Goal: Information Seeking & Learning: Learn about a topic

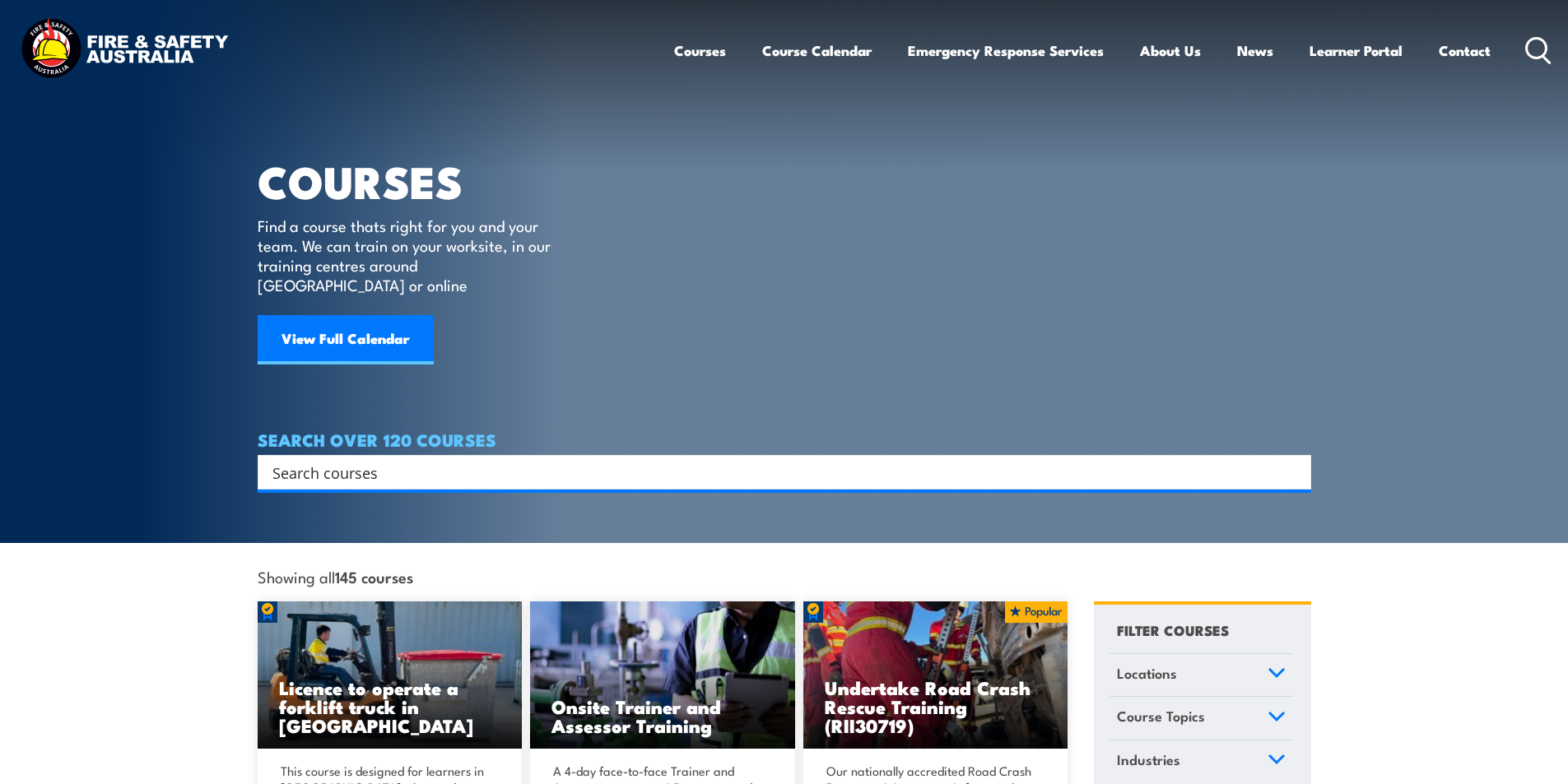
drag, startPoint x: 1534, startPoint y: 41, endPoint x: 382, endPoint y: 397, distance: 1205.8
click at [1534, 42] on icon at bounding box center [1538, 50] width 26 height 27
click at [318, 461] on input "Search input" at bounding box center [773, 471] width 1002 height 24
click at [328, 460] on input "Search input" at bounding box center [773, 471] width 1002 height 24
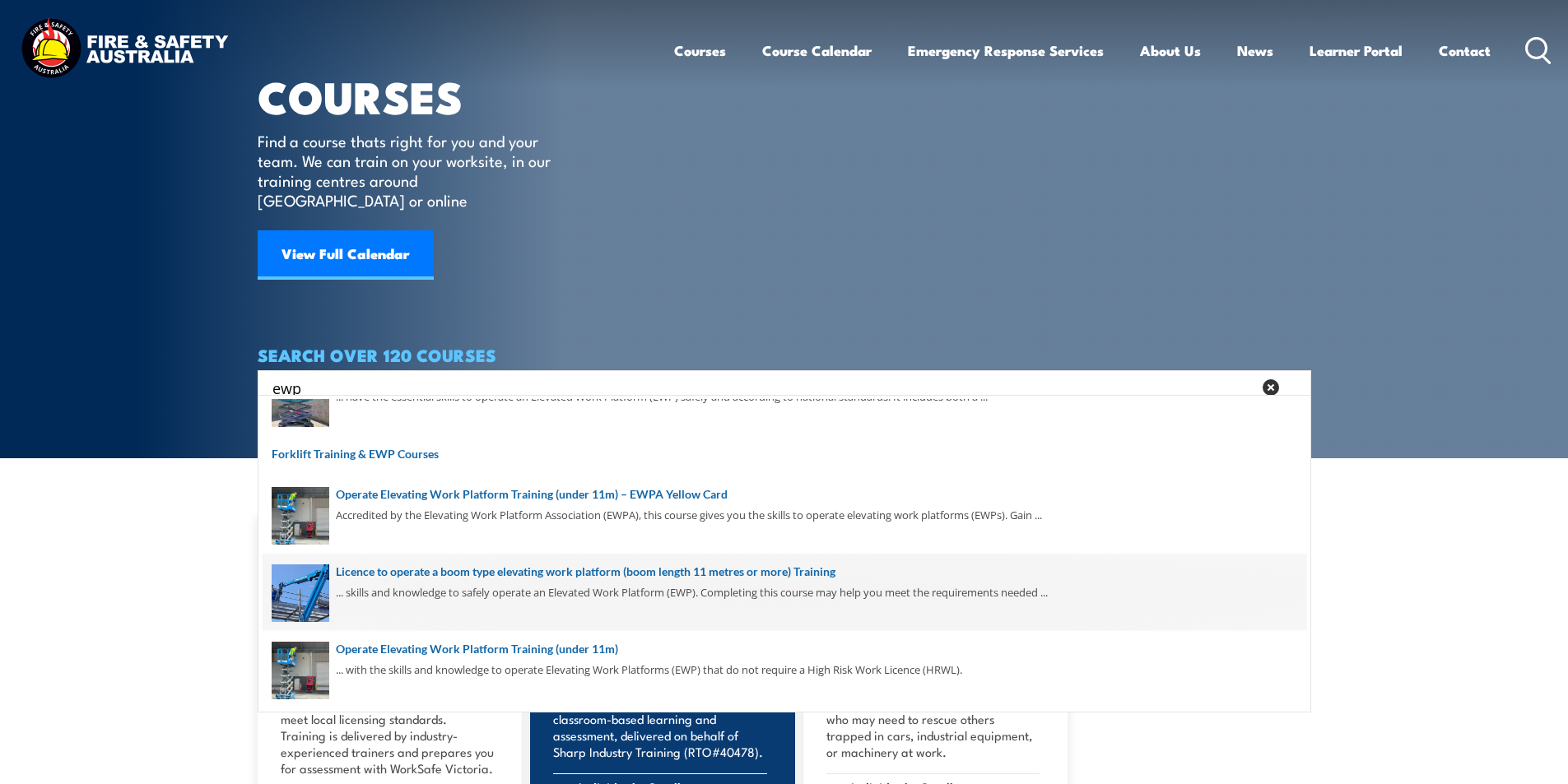
scroll to position [247, 0]
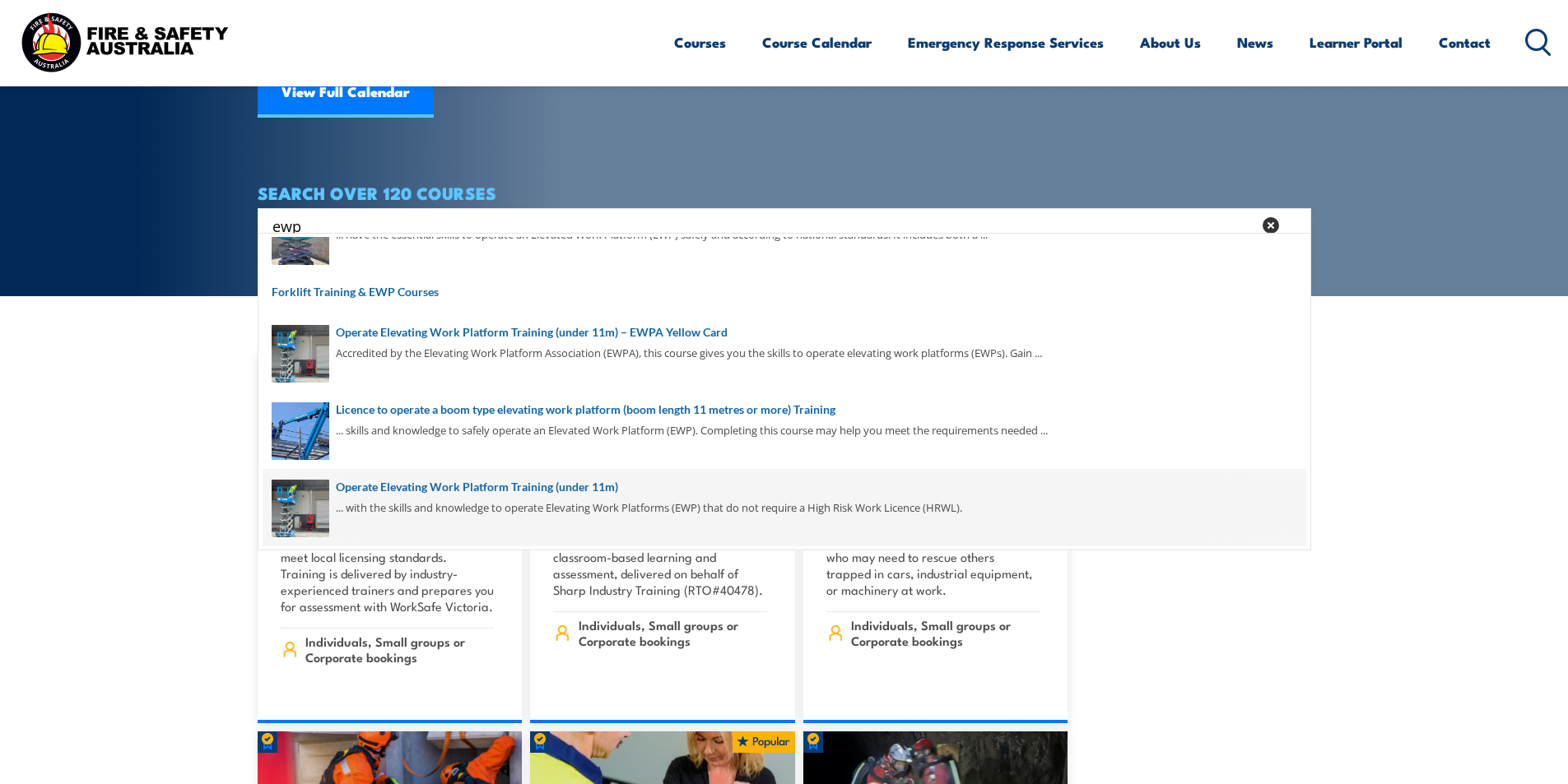
type input "ewp"
click at [525, 486] on span at bounding box center [784, 507] width 1044 height 77
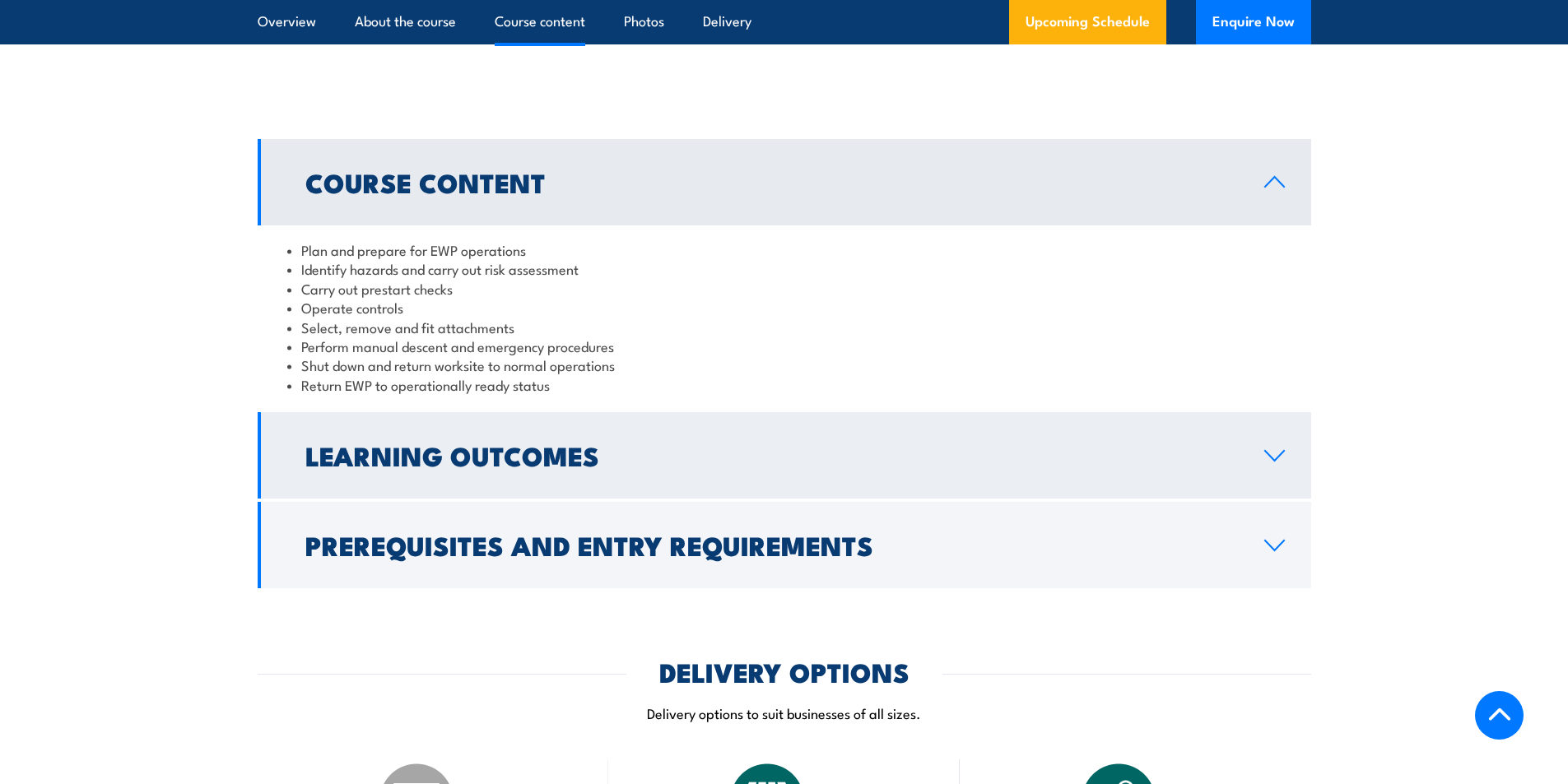
scroll to position [1399, 0]
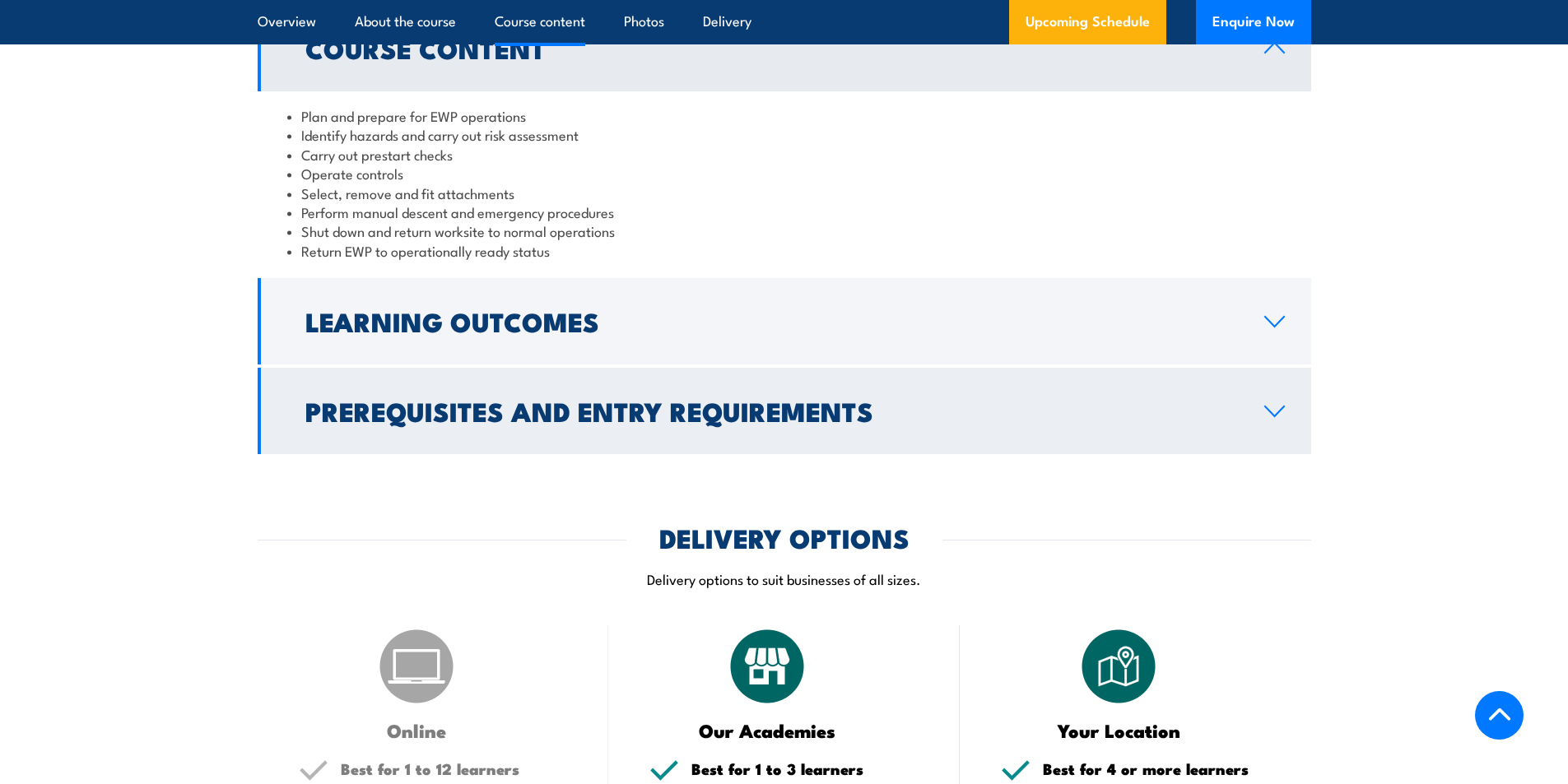
click at [1276, 412] on icon at bounding box center [1275, 411] width 22 height 14
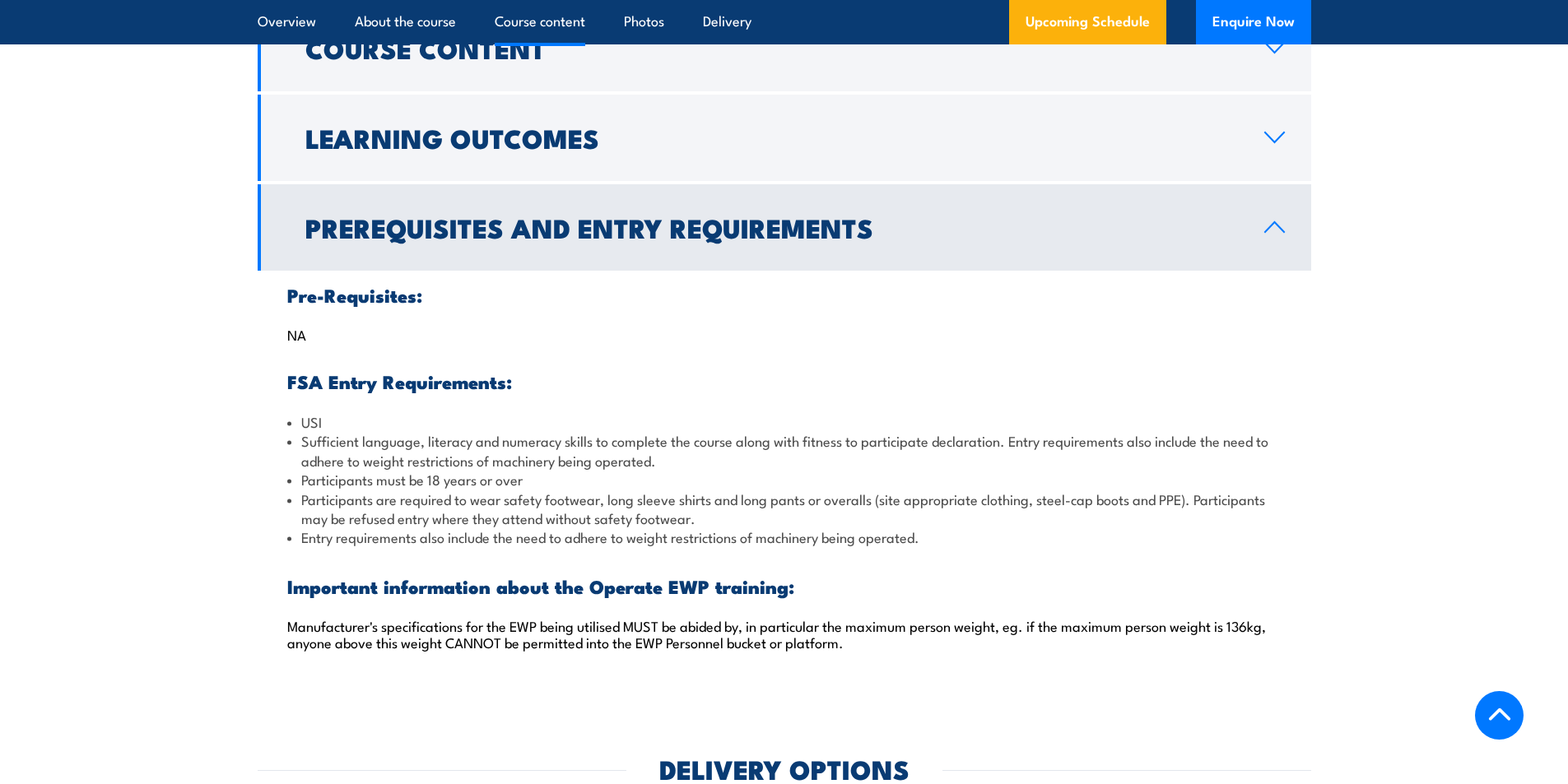
click at [1274, 225] on icon at bounding box center [1275, 227] width 22 height 14
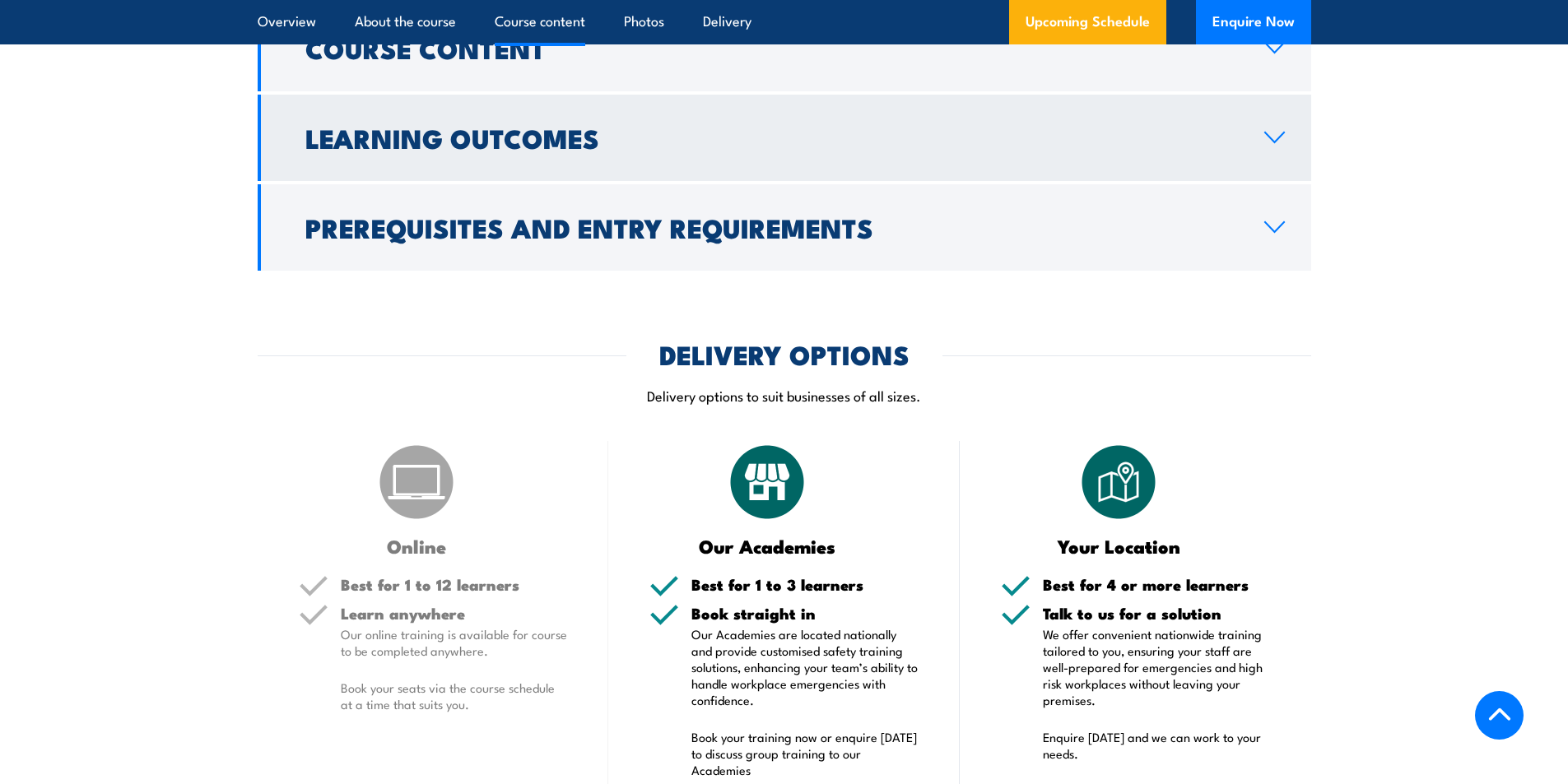
click at [1282, 136] on icon at bounding box center [1275, 137] width 22 height 14
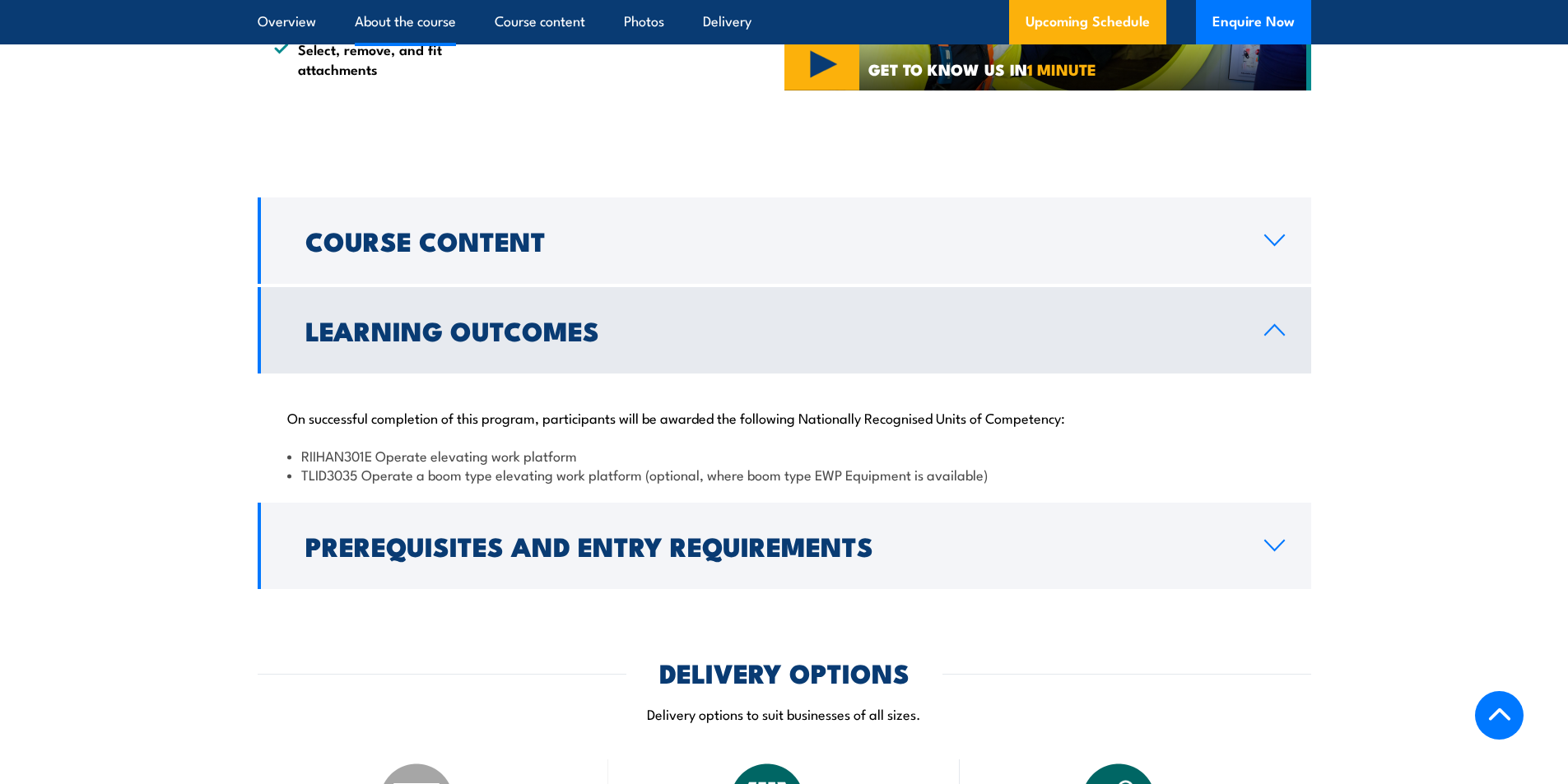
scroll to position [987, 0]
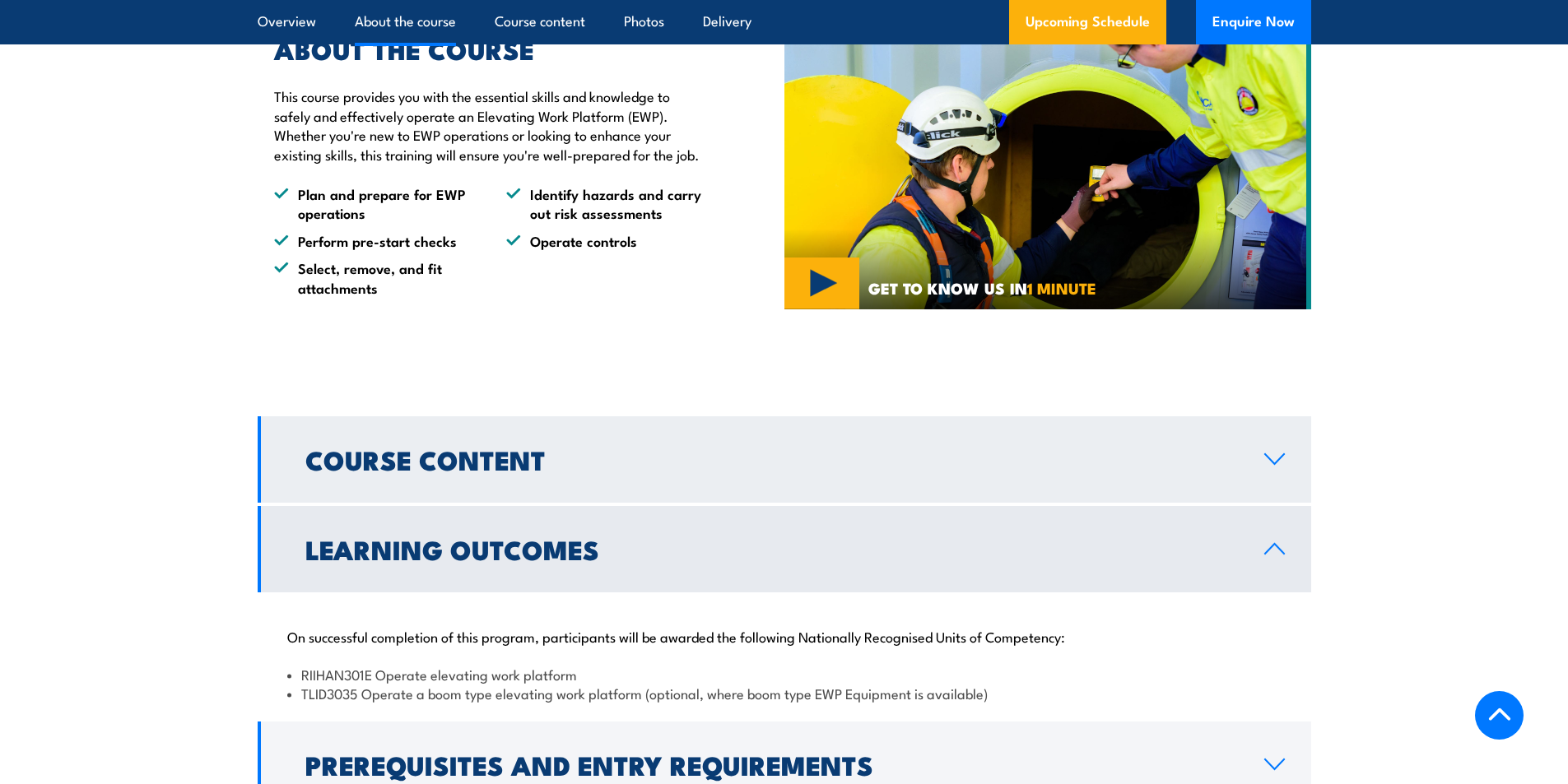
click at [1276, 458] on icon at bounding box center [1275, 459] width 22 height 14
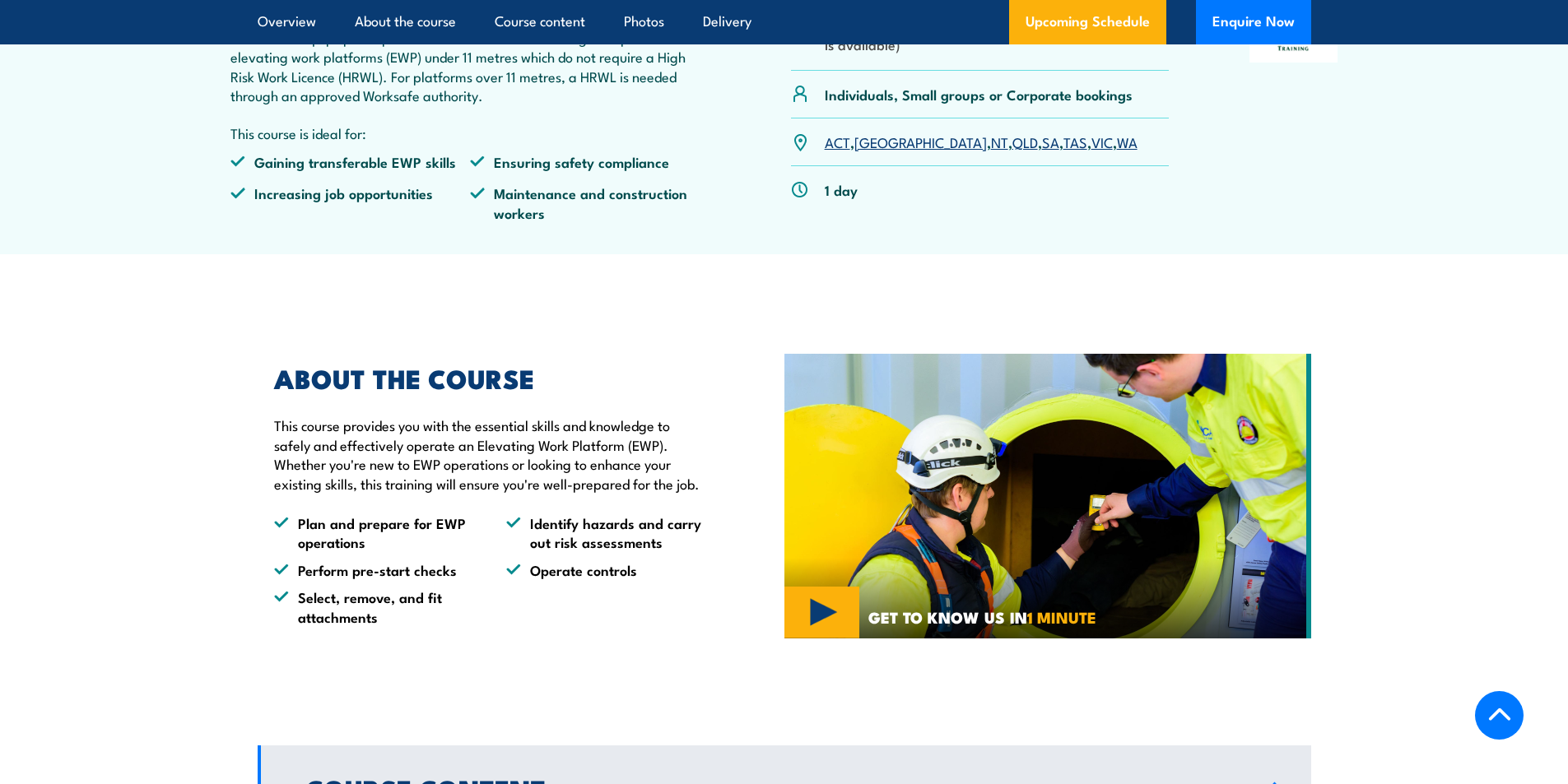
scroll to position [0, 0]
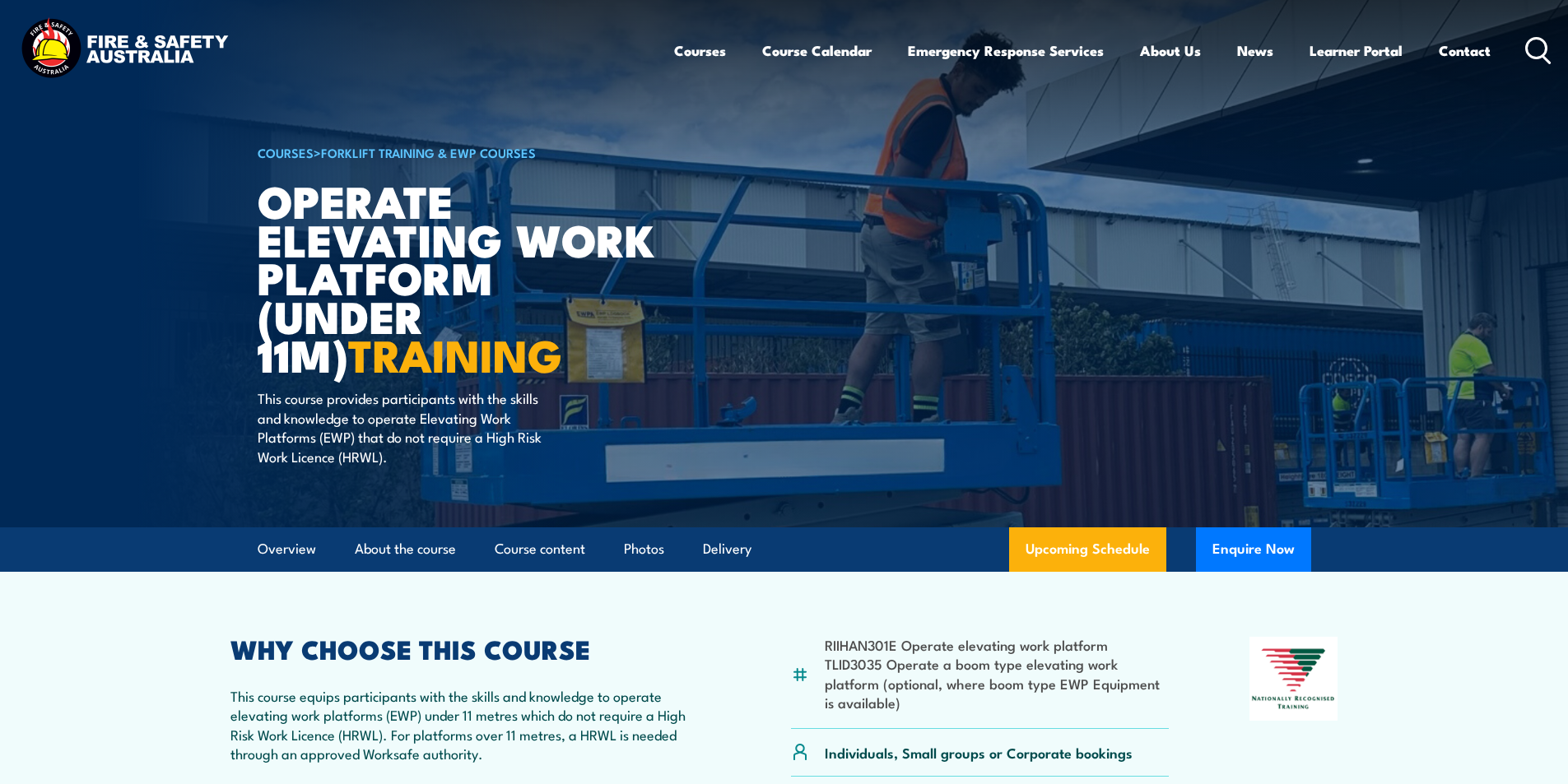
click at [1539, 43] on icon at bounding box center [1538, 50] width 26 height 27
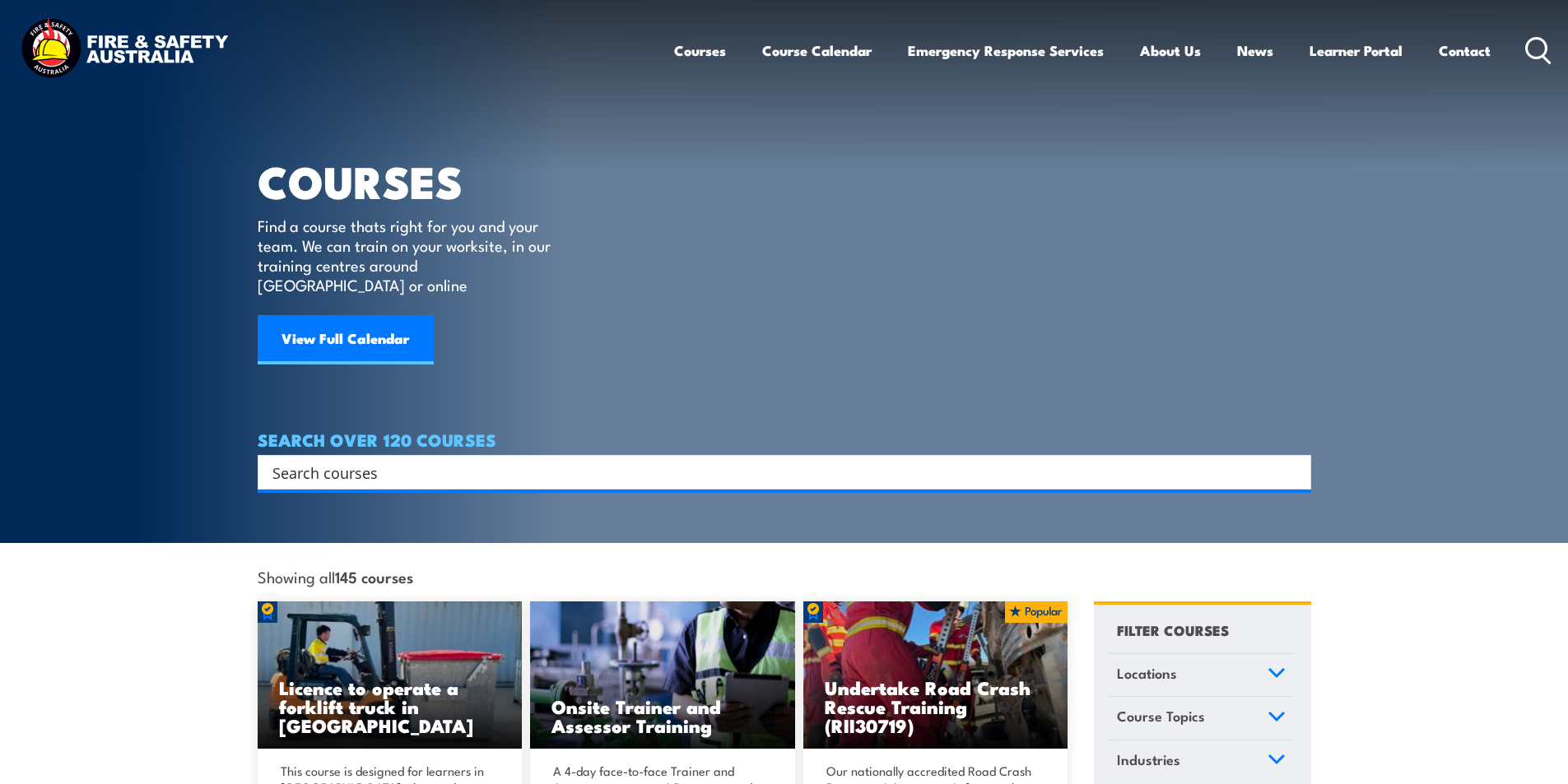
click at [446, 460] on input "Search input" at bounding box center [773, 471] width 1002 height 24
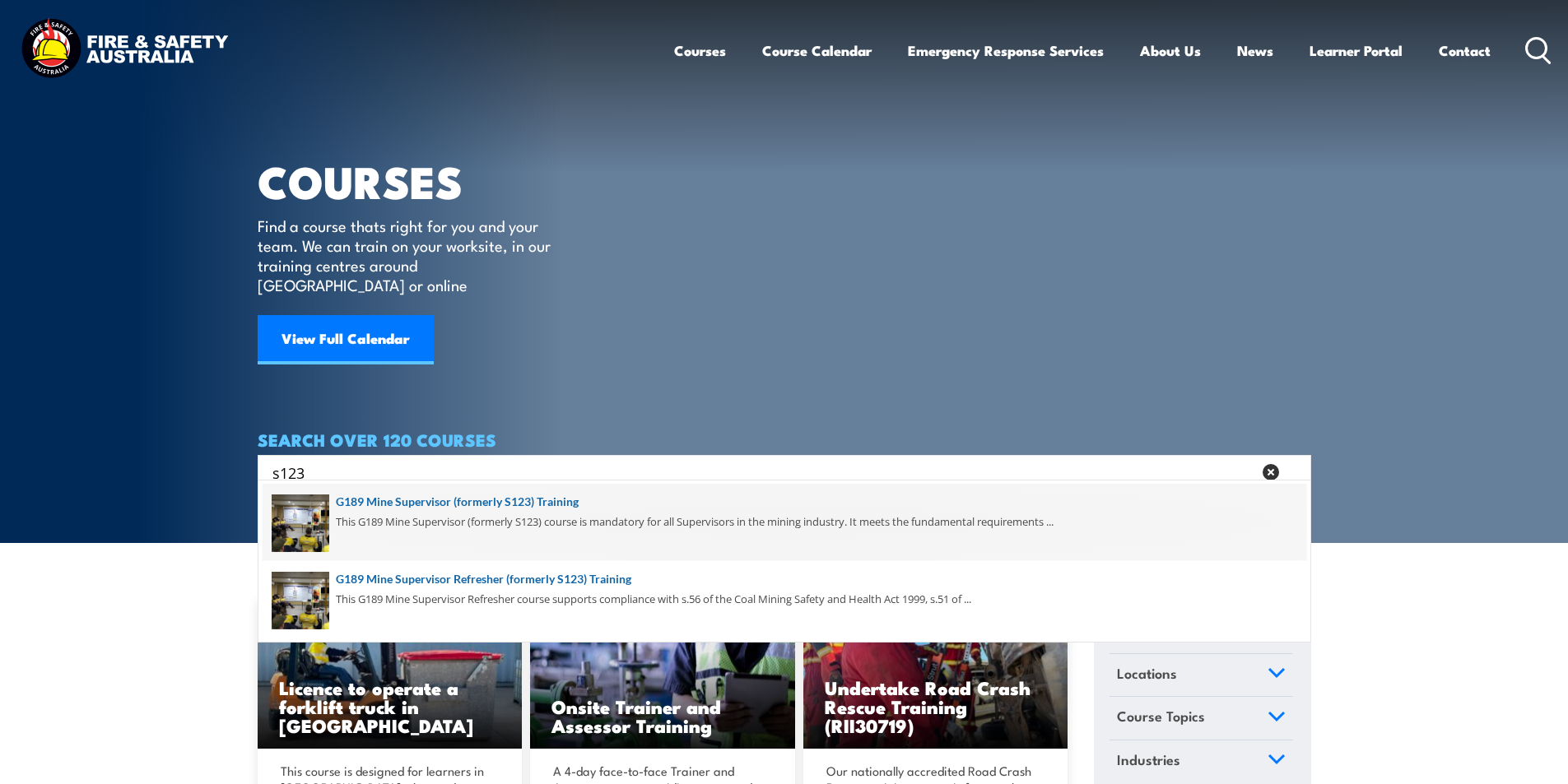
type input "s123"
click at [555, 499] on span at bounding box center [784, 523] width 1044 height 77
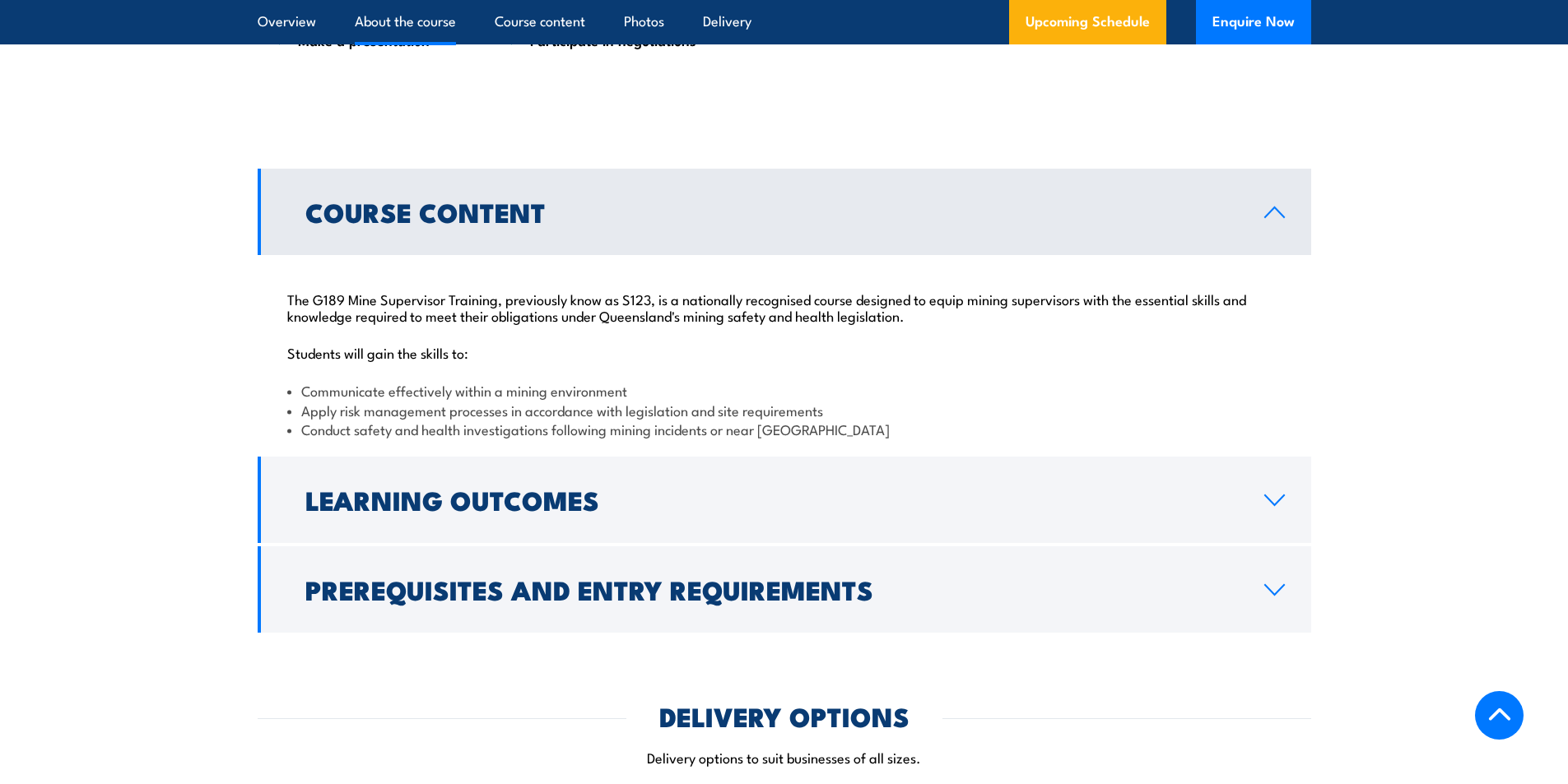
scroll to position [1728, 0]
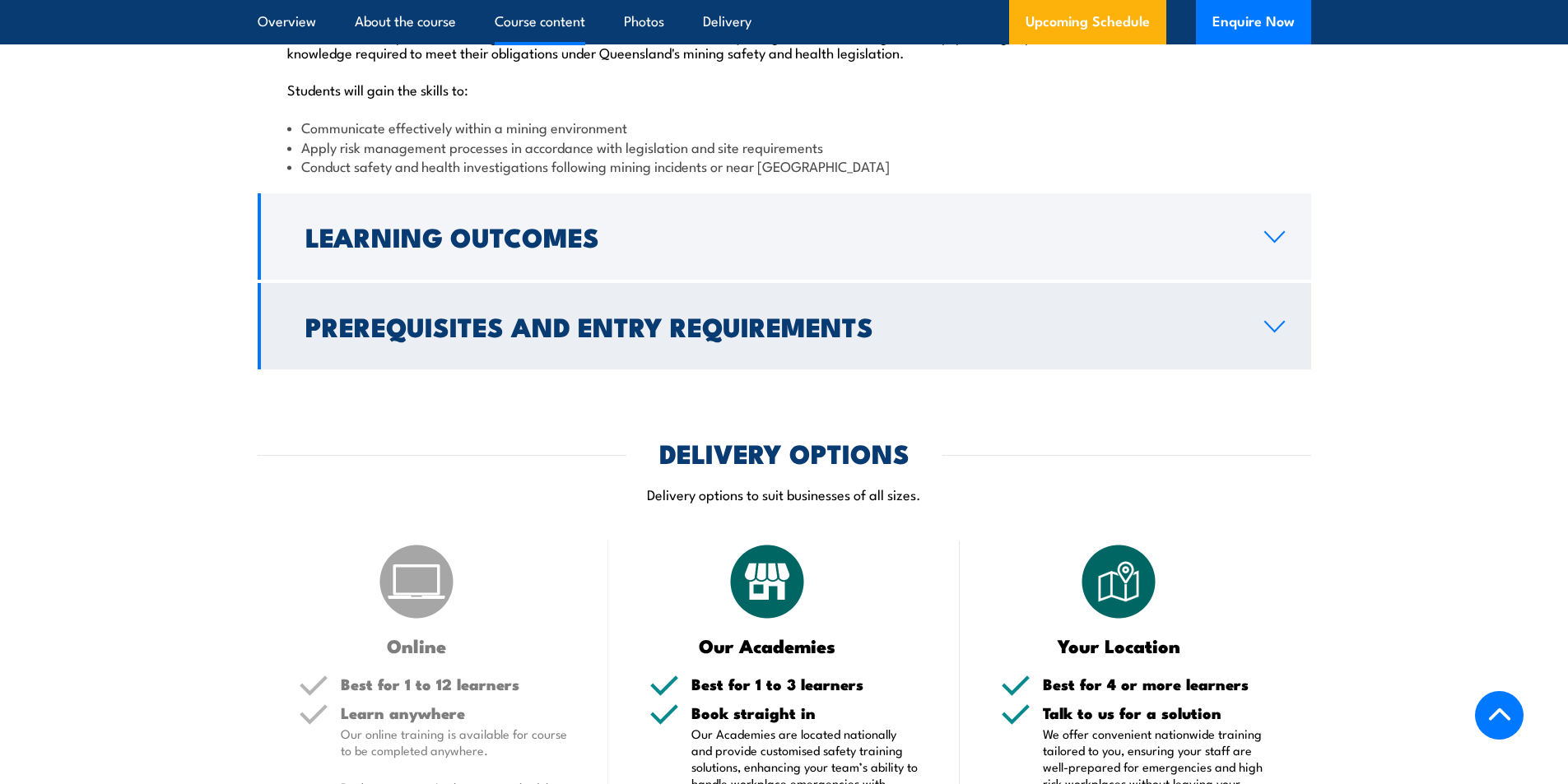
click at [1276, 324] on icon at bounding box center [1275, 327] width 22 height 14
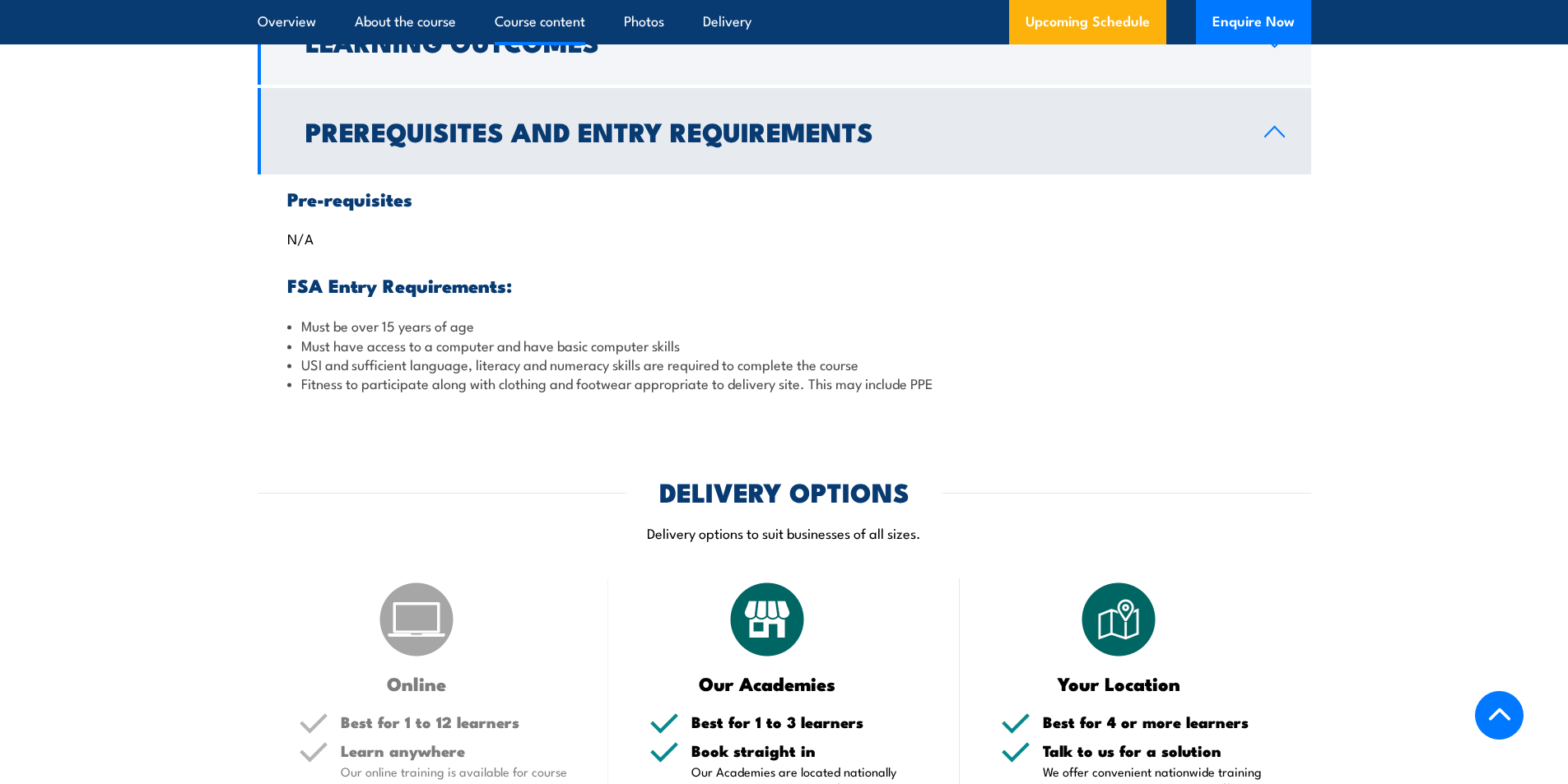
scroll to position [1396, 0]
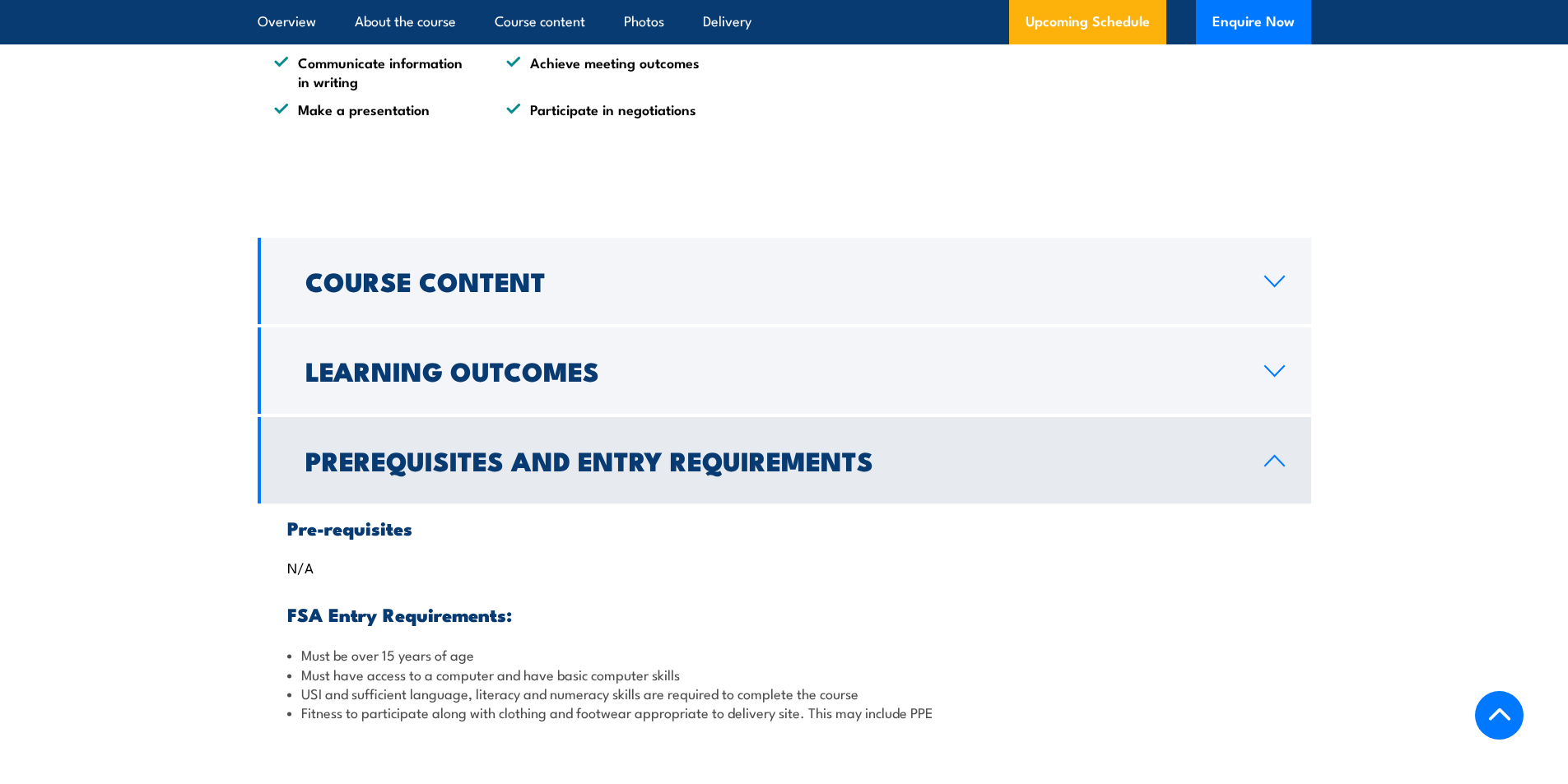
click at [1276, 462] on icon at bounding box center [1275, 461] width 22 height 14
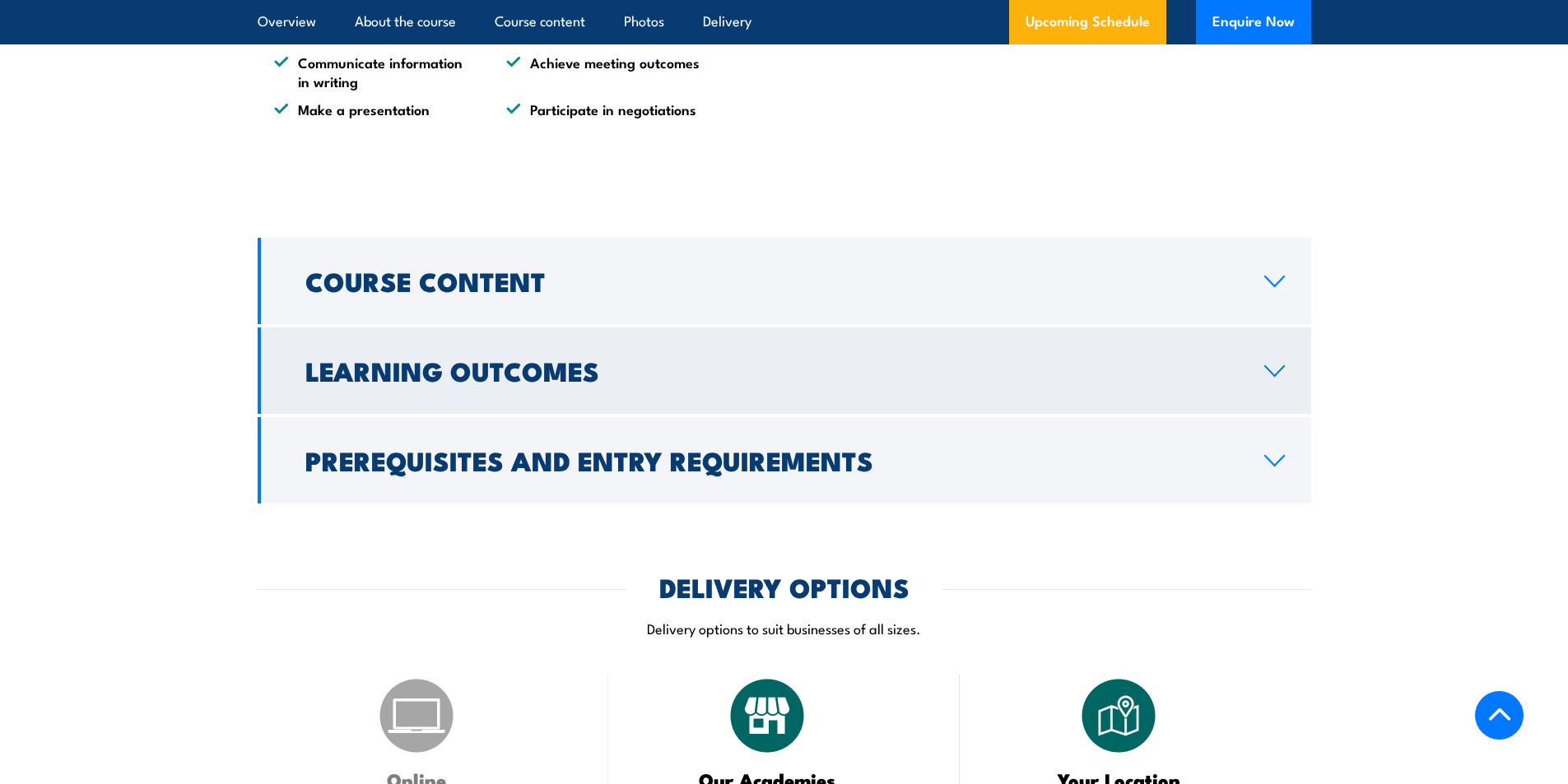
click at [1273, 371] on icon at bounding box center [1275, 372] width 22 height 14
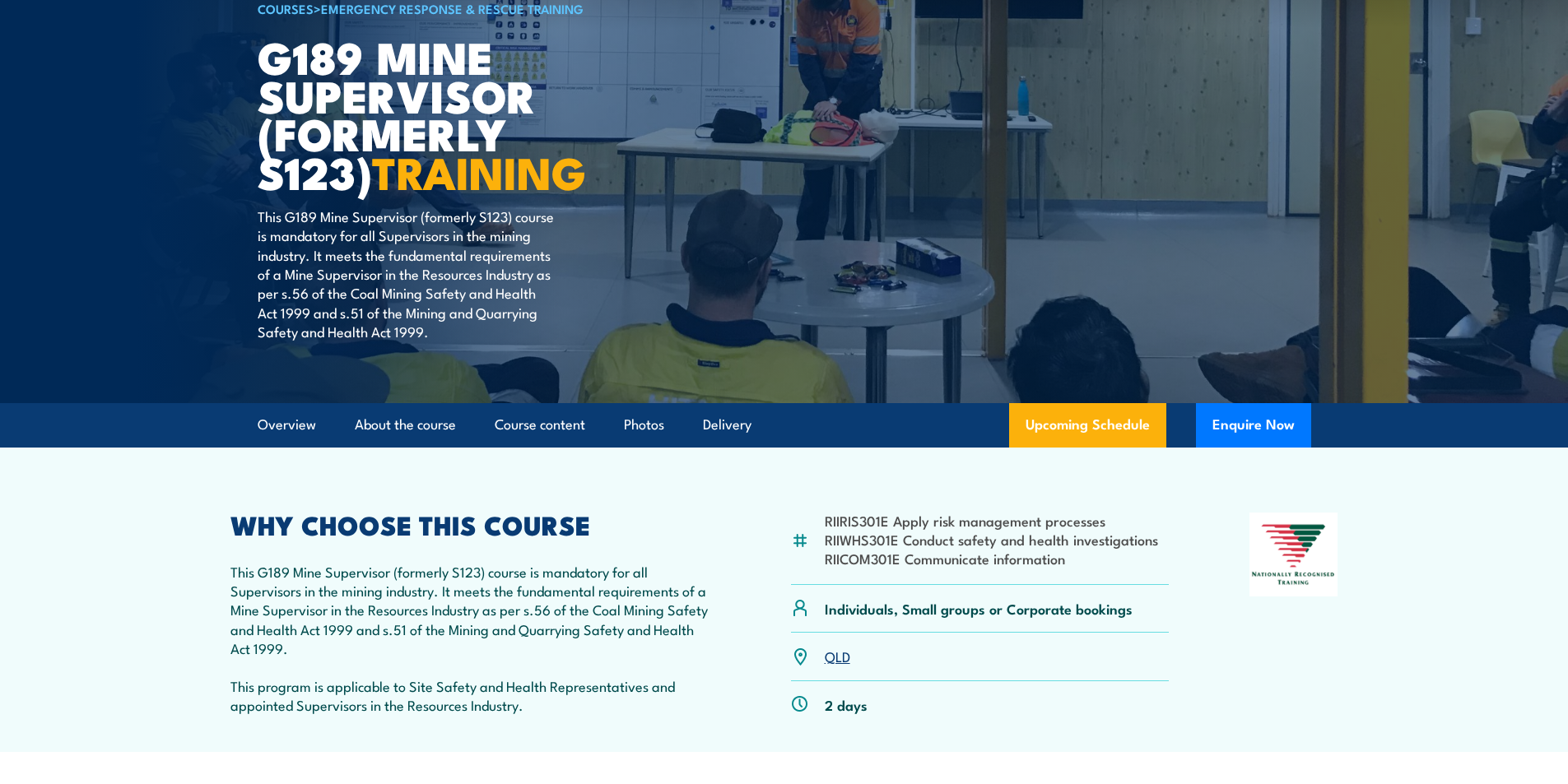
scroll to position [247, 0]
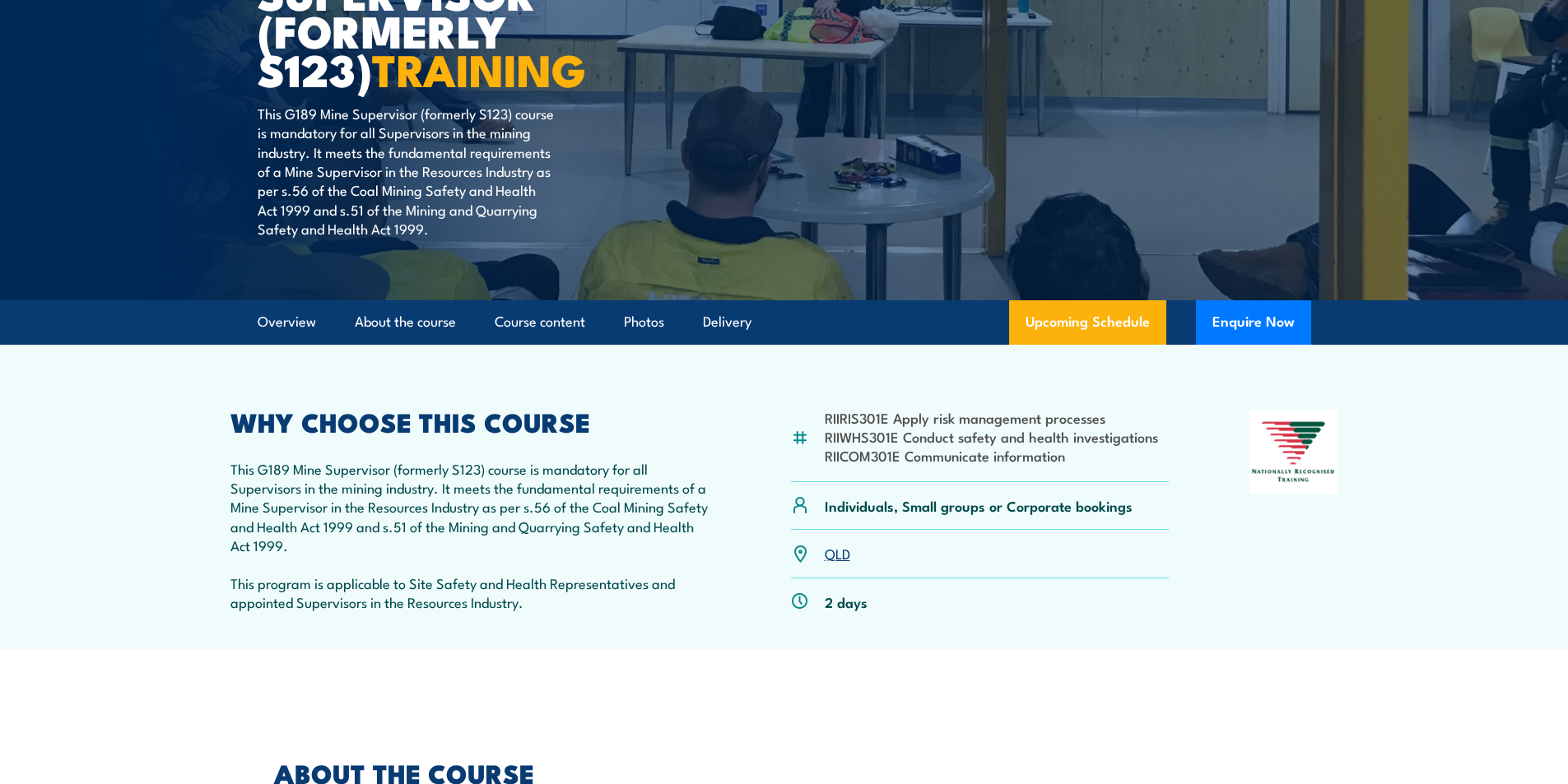
drag, startPoint x: 840, startPoint y: 553, endPoint x: 847, endPoint y: 546, distance: 9.9
click at [840, 553] on link "QLD" at bounding box center [838, 553] width 25 height 19
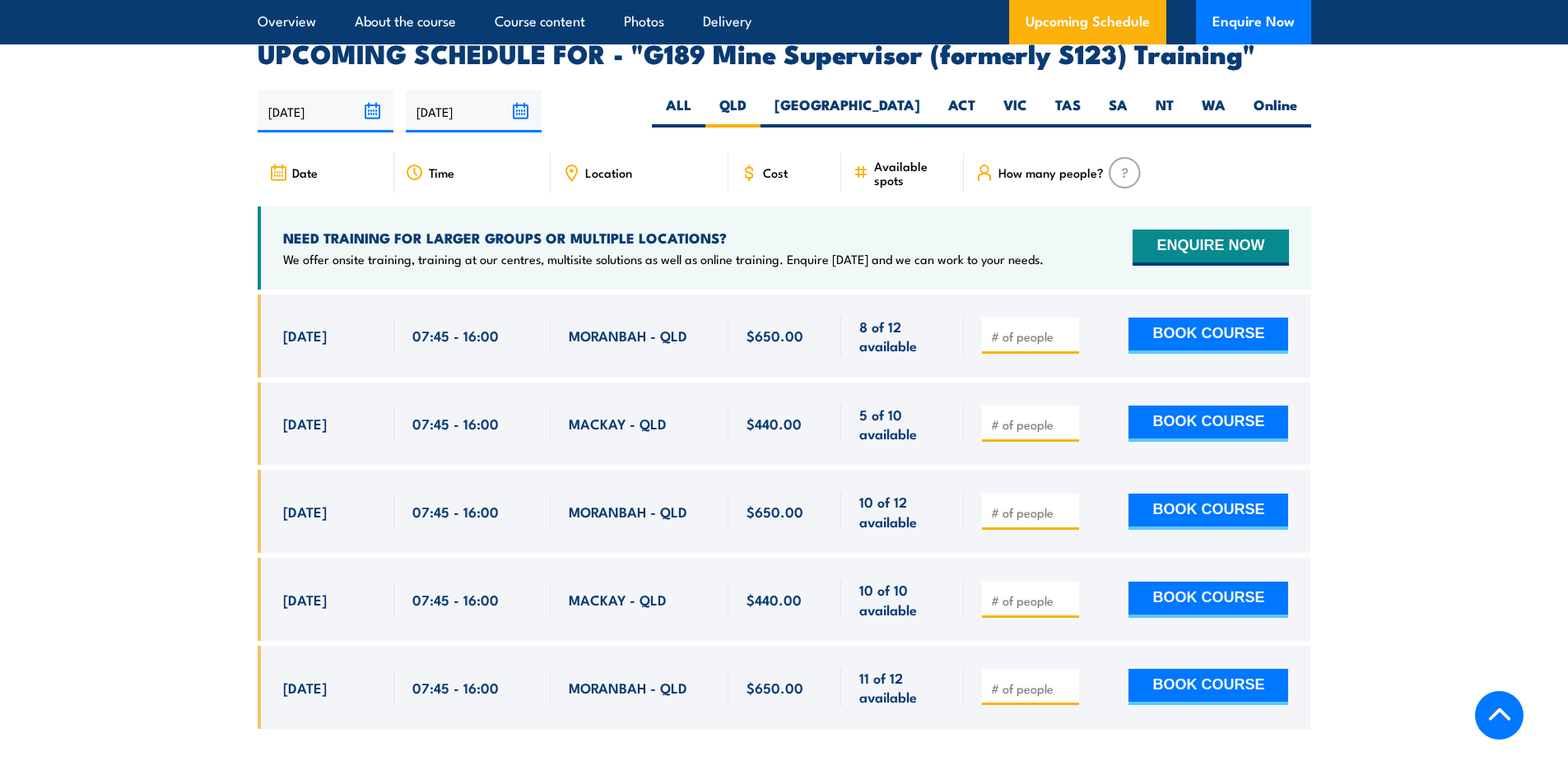
scroll to position [2803, 0]
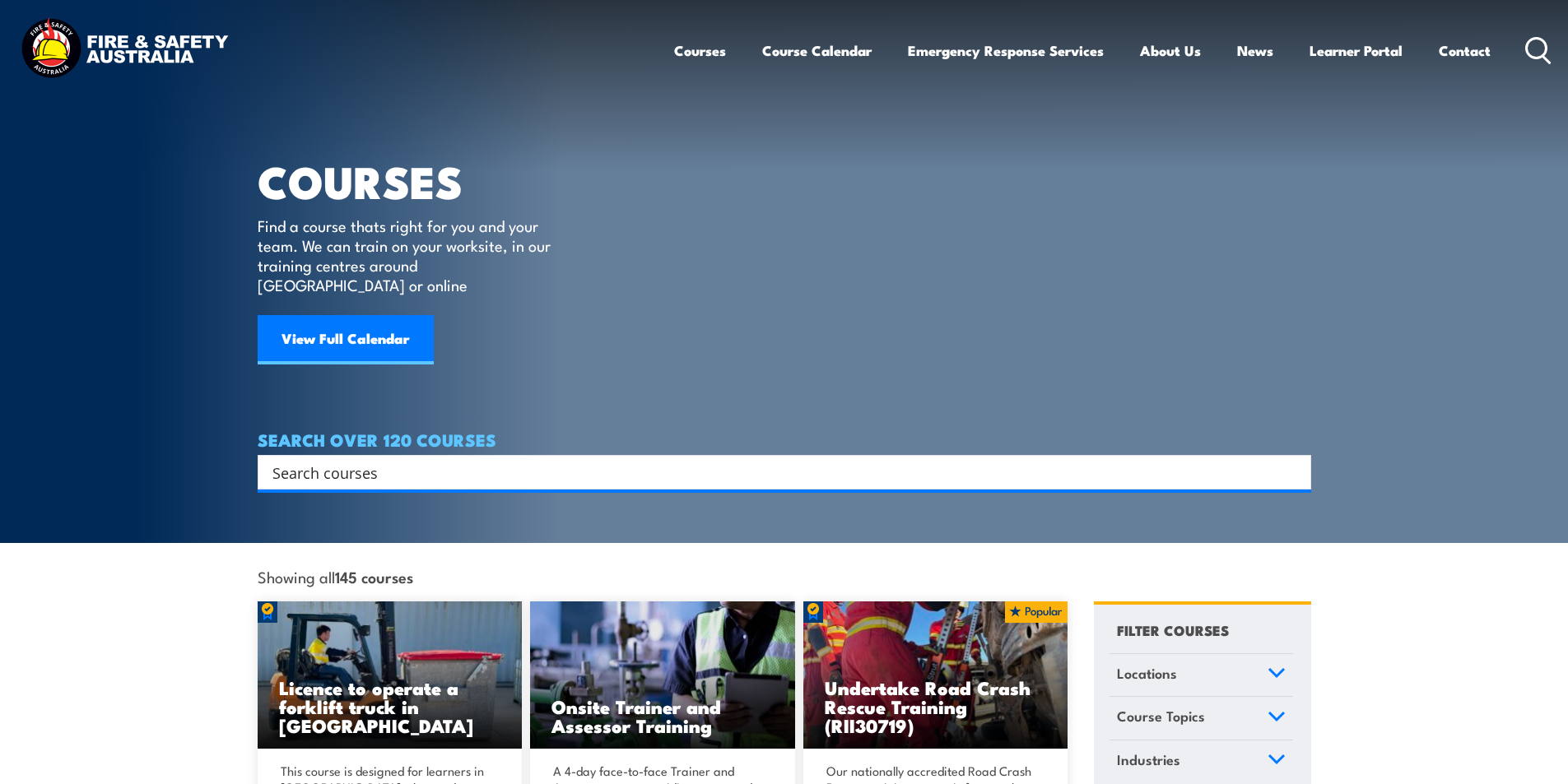
click at [435, 460] on input "Search input" at bounding box center [773, 471] width 1002 height 24
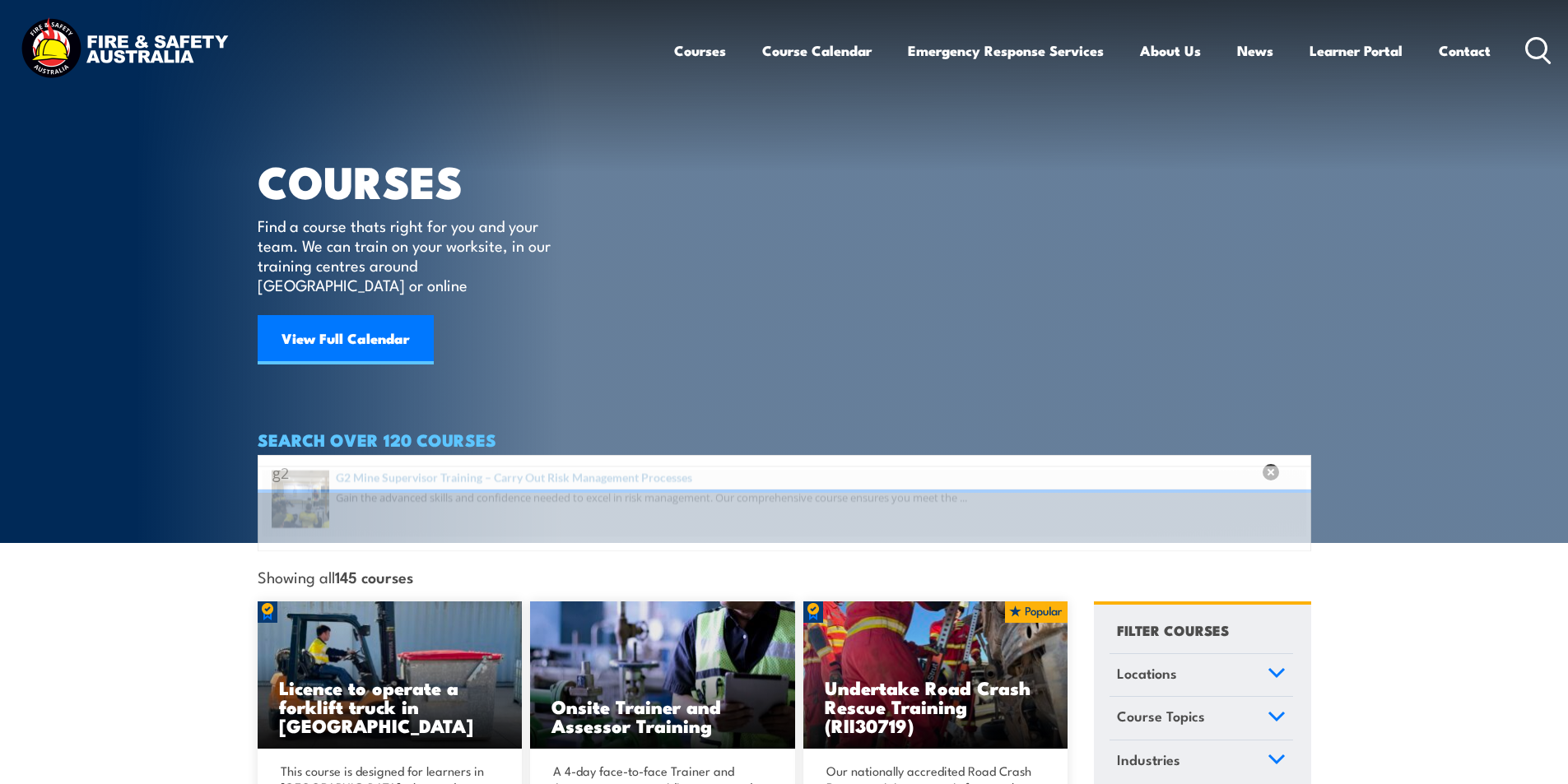
type input "g2"
click at [645, 505] on span at bounding box center [784, 523] width 1044 height 77
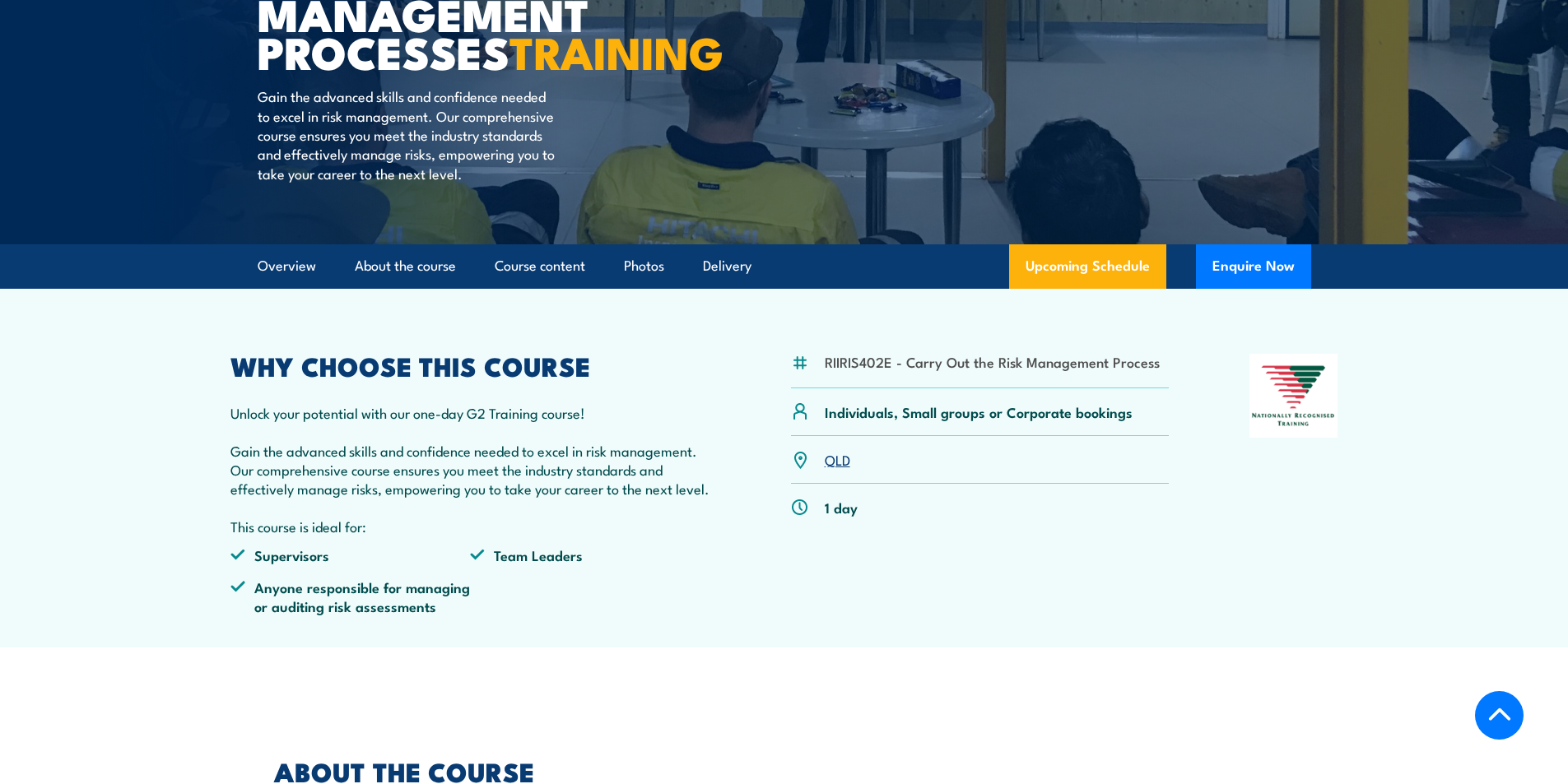
scroll to position [494, 0]
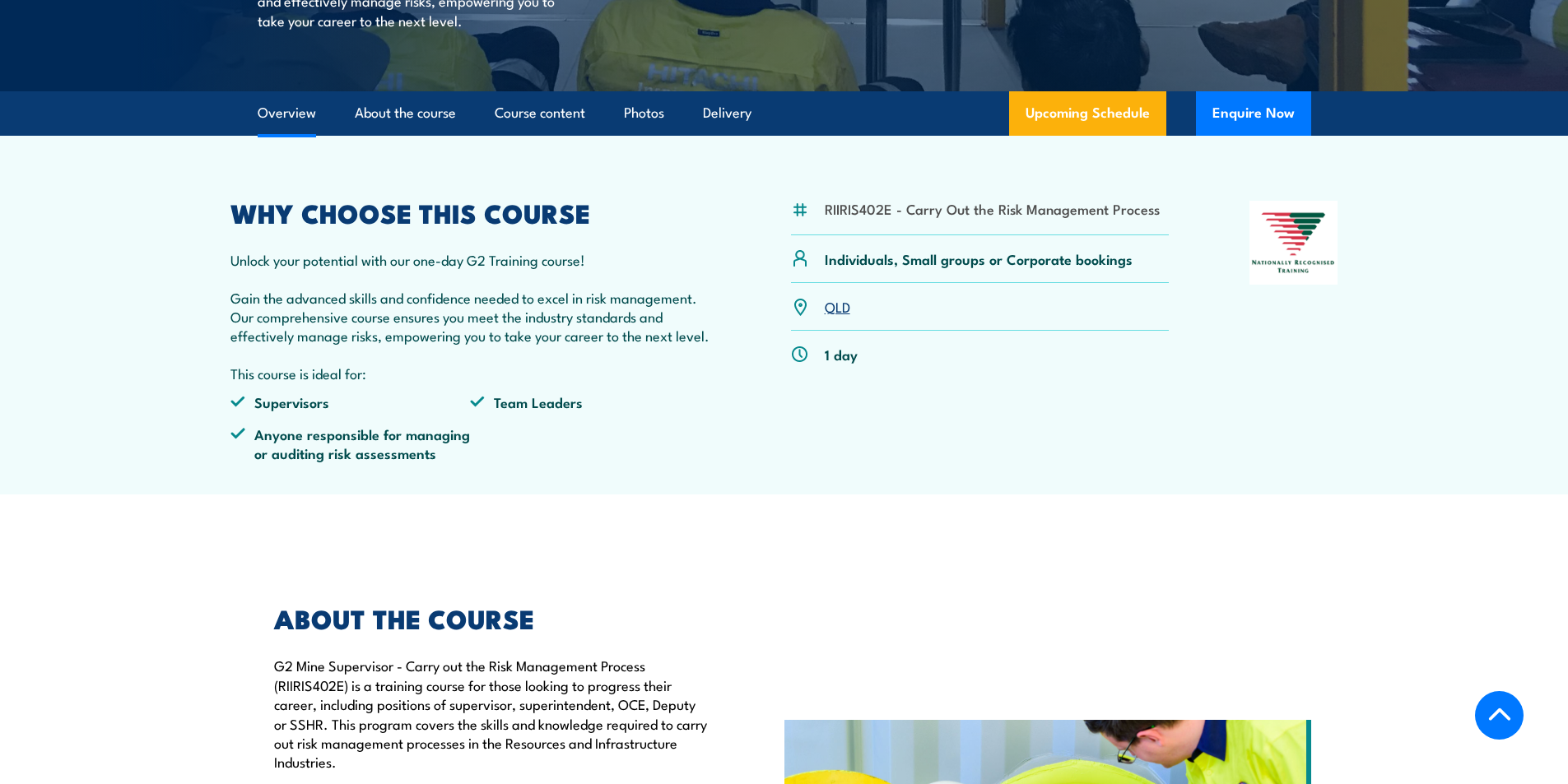
click at [835, 316] on link "QLD" at bounding box center [838, 306] width 25 height 19
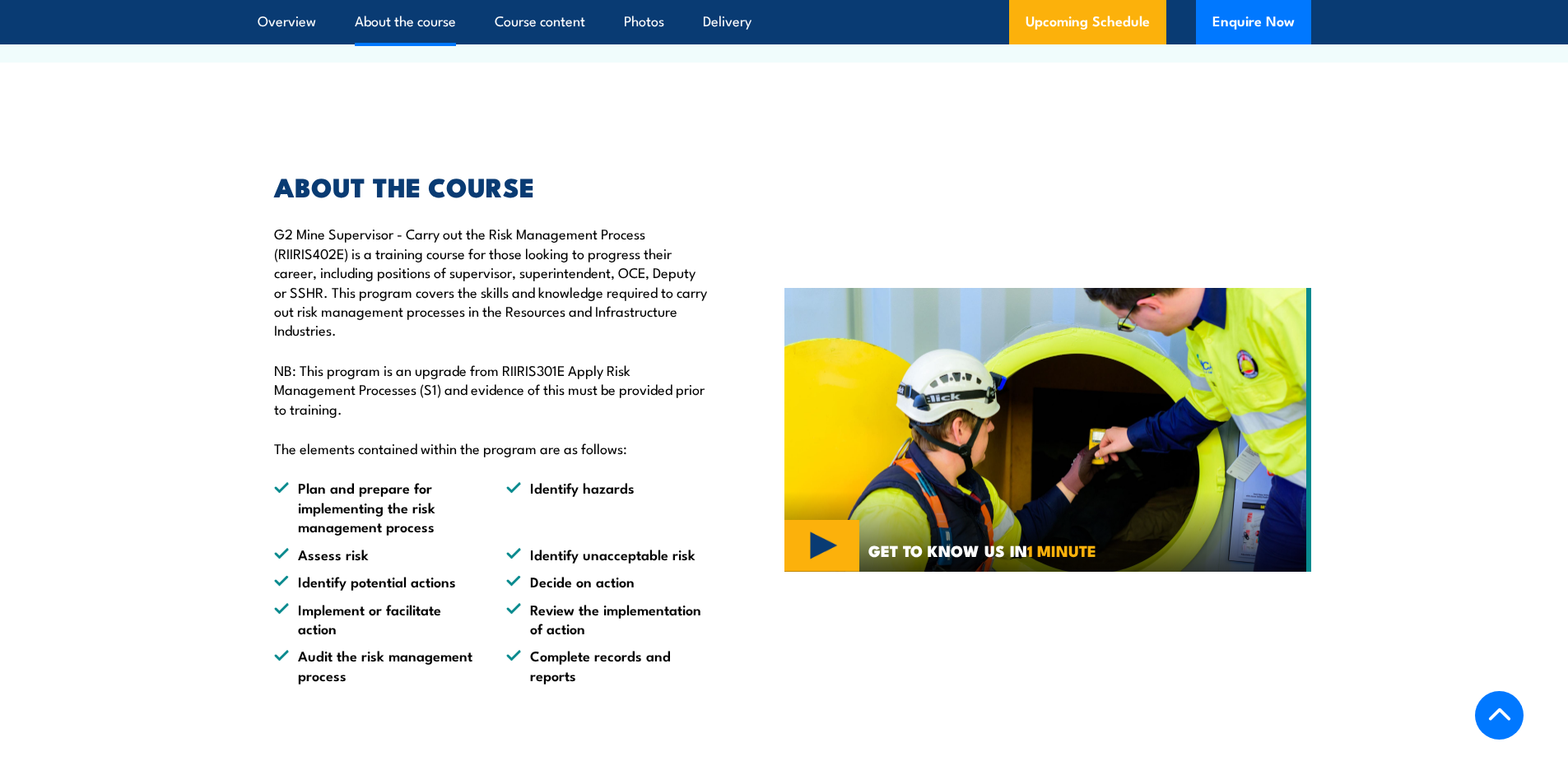
scroll to position [349, 0]
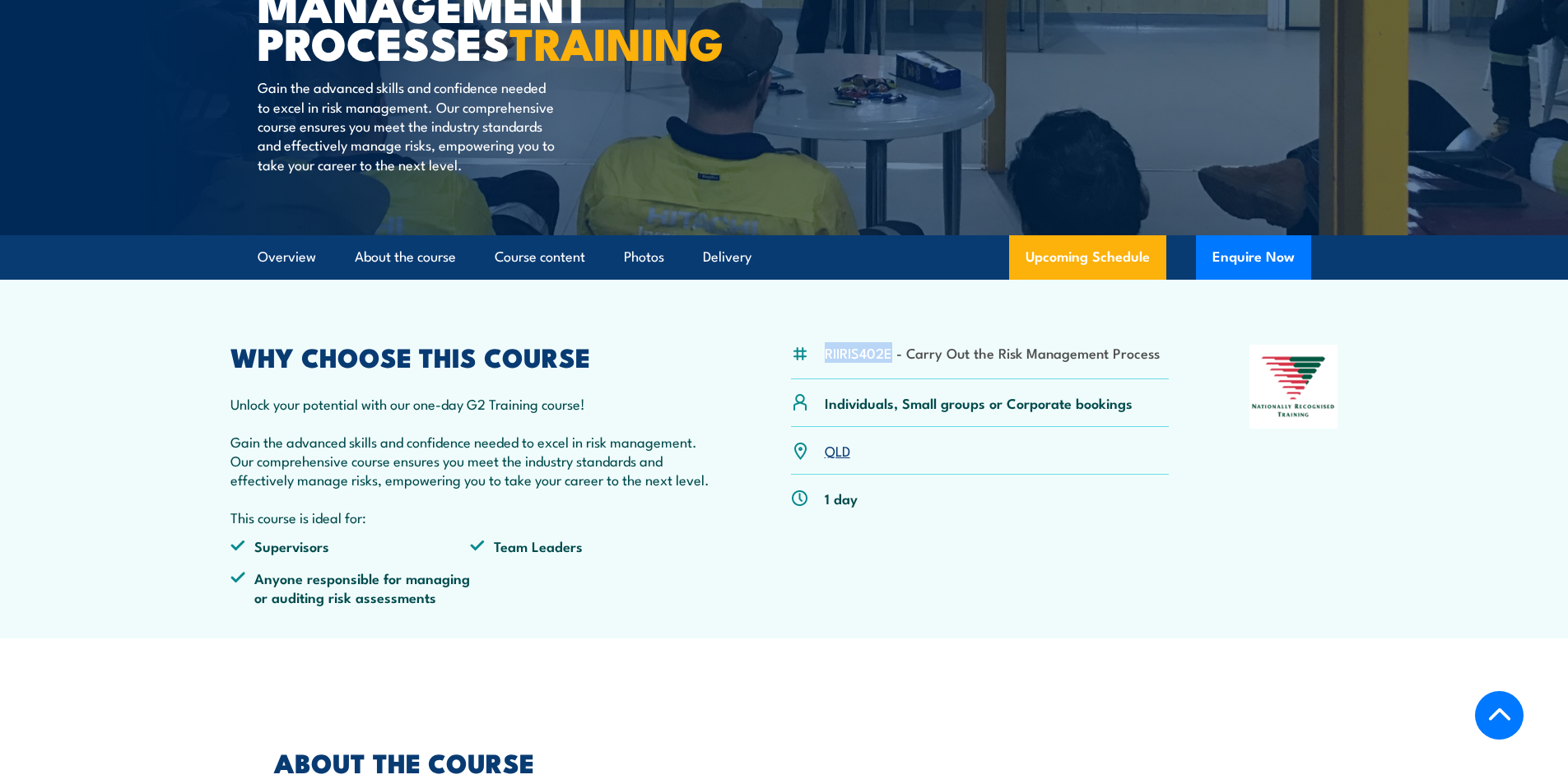
drag, startPoint x: 892, startPoint y: 387, endPoint x: 815, endPoint y: 386, distance: 77.0
click at [815, 378] on div "RIIRIS402E - Carry Out the Risk Management Process" at bounding box center [980, 361] width 379 height 34
drag, startPoint x: 1158, startPoint y: 392, endPoint x: 827, endPoint y: 392, distance: 331.0
click at [827, 378] on div "RIIRIS402E - Carry Out the Risk Management Process" at bounding box center [980, 361] width 379 height 34
copy li "RIIRIS402E - Carry Out the Risk Management Process"
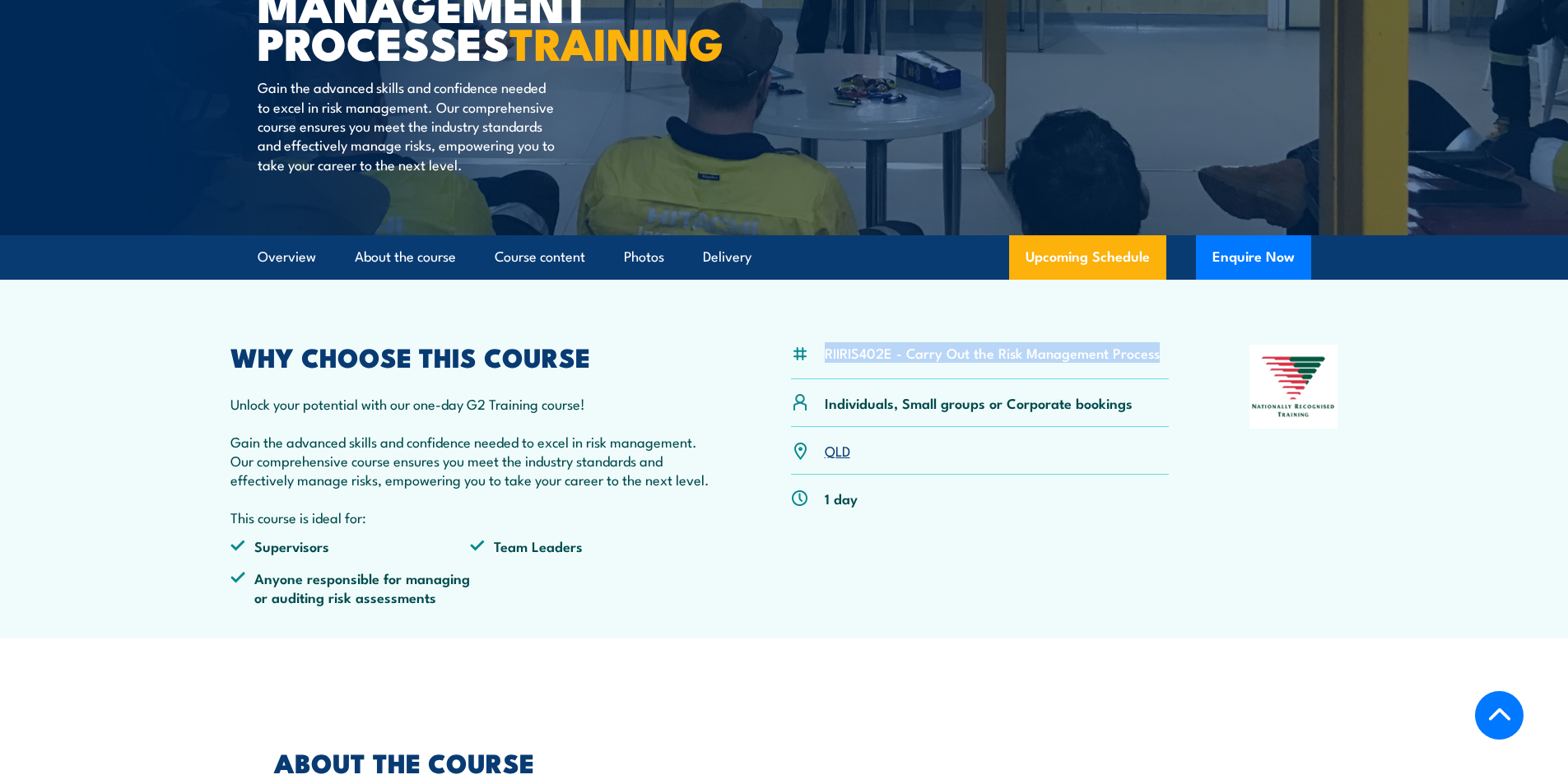
scroll to position [0, 0]
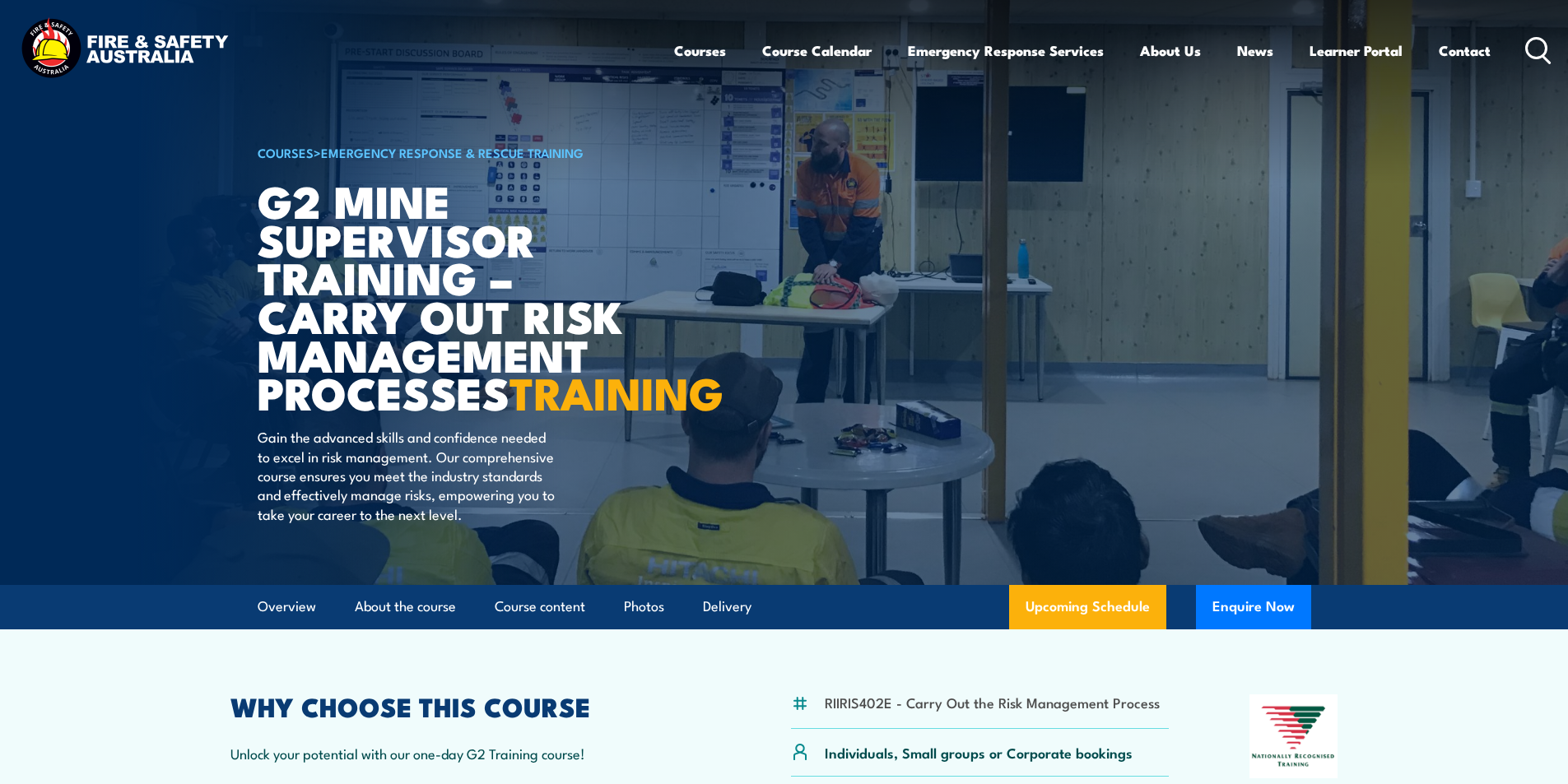
click at [1539, 32] on div "Courses Course Calendar Emergency Response Services Services Overview Emergency…" at bounding box center [1113, 49] width 878 height 71
click at [1535, 46] on icon at bounding box center [1538, 50] width 26 height 27
click at [1532, 53] on icon at bounding box center [1538, 50] width 26 height 27
click at [1536, 45] on icon at bounding box center [1538, 50] width 26 height 27
click at [1528, 45] on circle at bounding box center [1537, 47] width 19 height 19
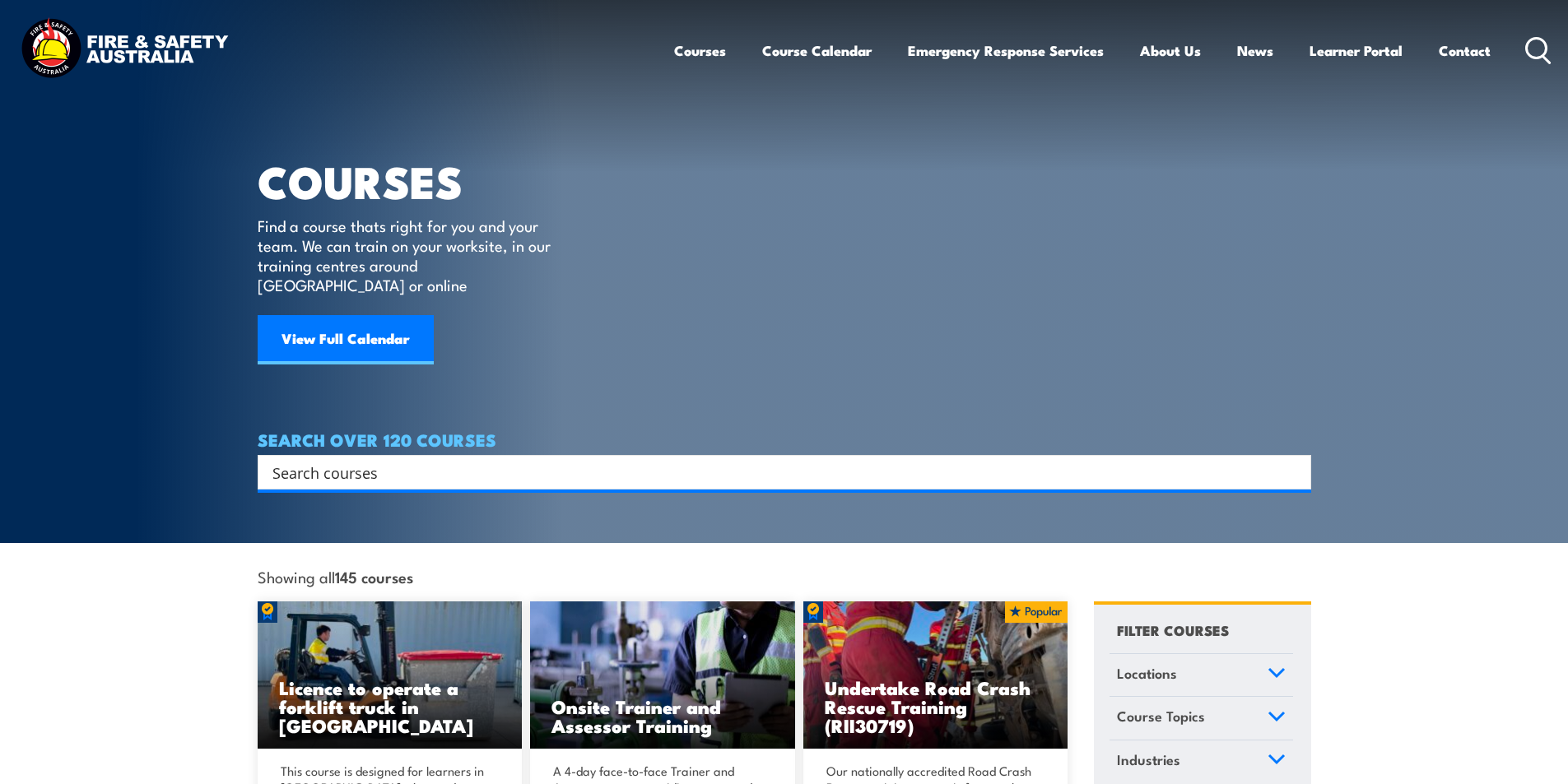
drag, startPoint x: 453, startPoint y: 452, endPoint x: 476, endPoint y: 441, distance: 25.5
click at [460, 460] on input "Search input" at bounding box center [773, 471] width 1002 height 24
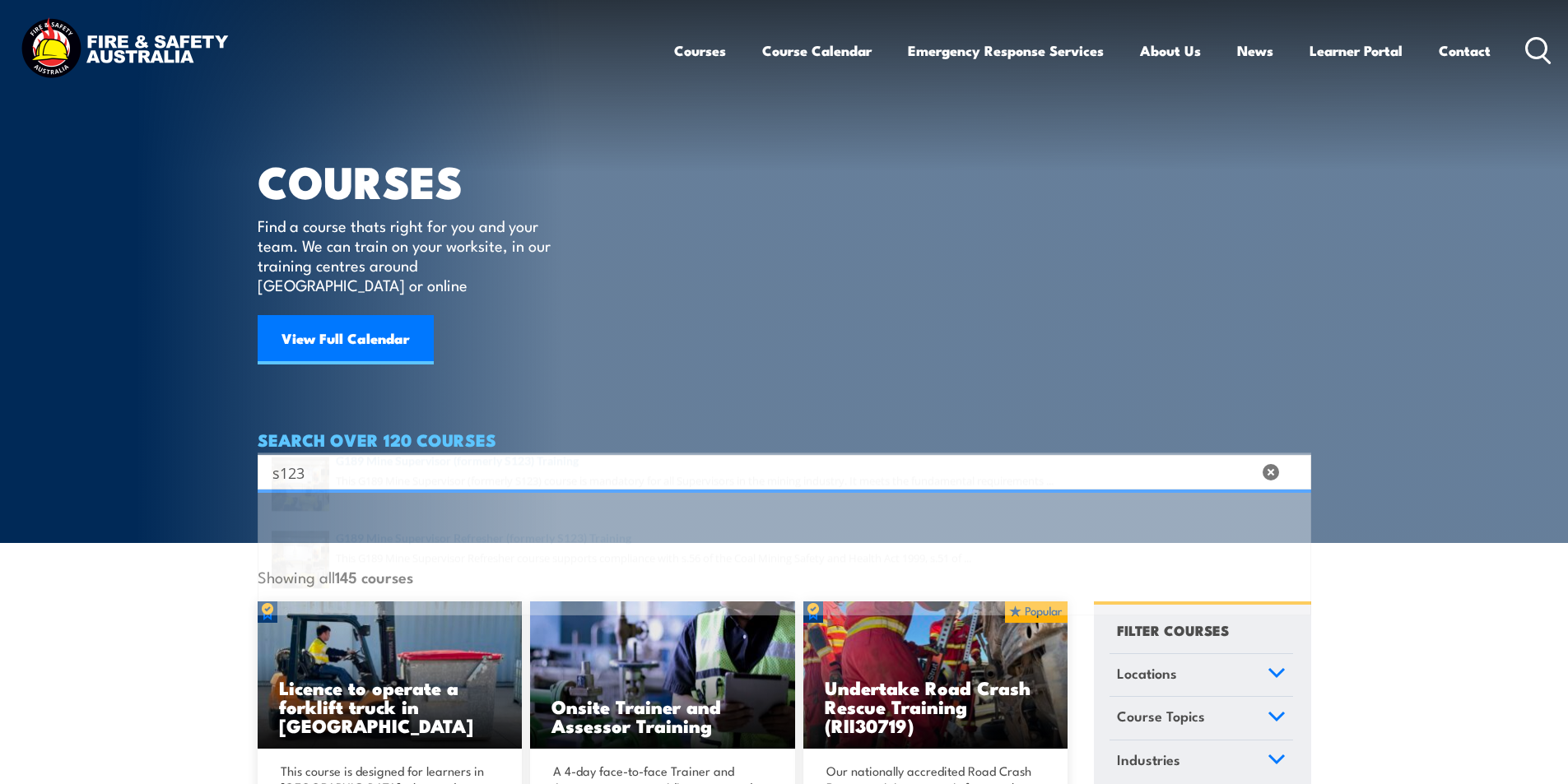
type input "s123"
click at [549, 503] on span at bounding box center [784, 523] width 1044 height 77
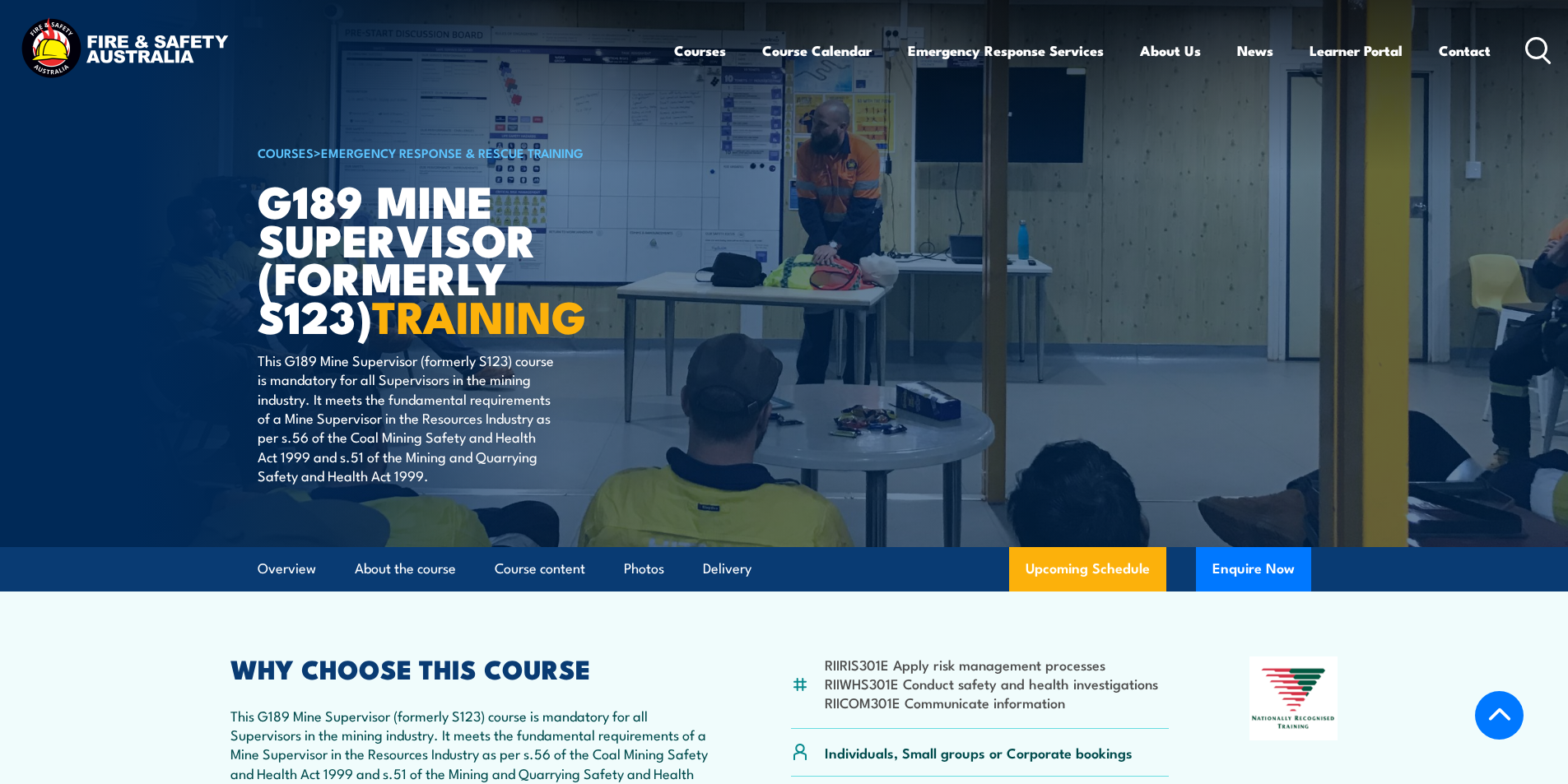
scroll to position [329, 0]
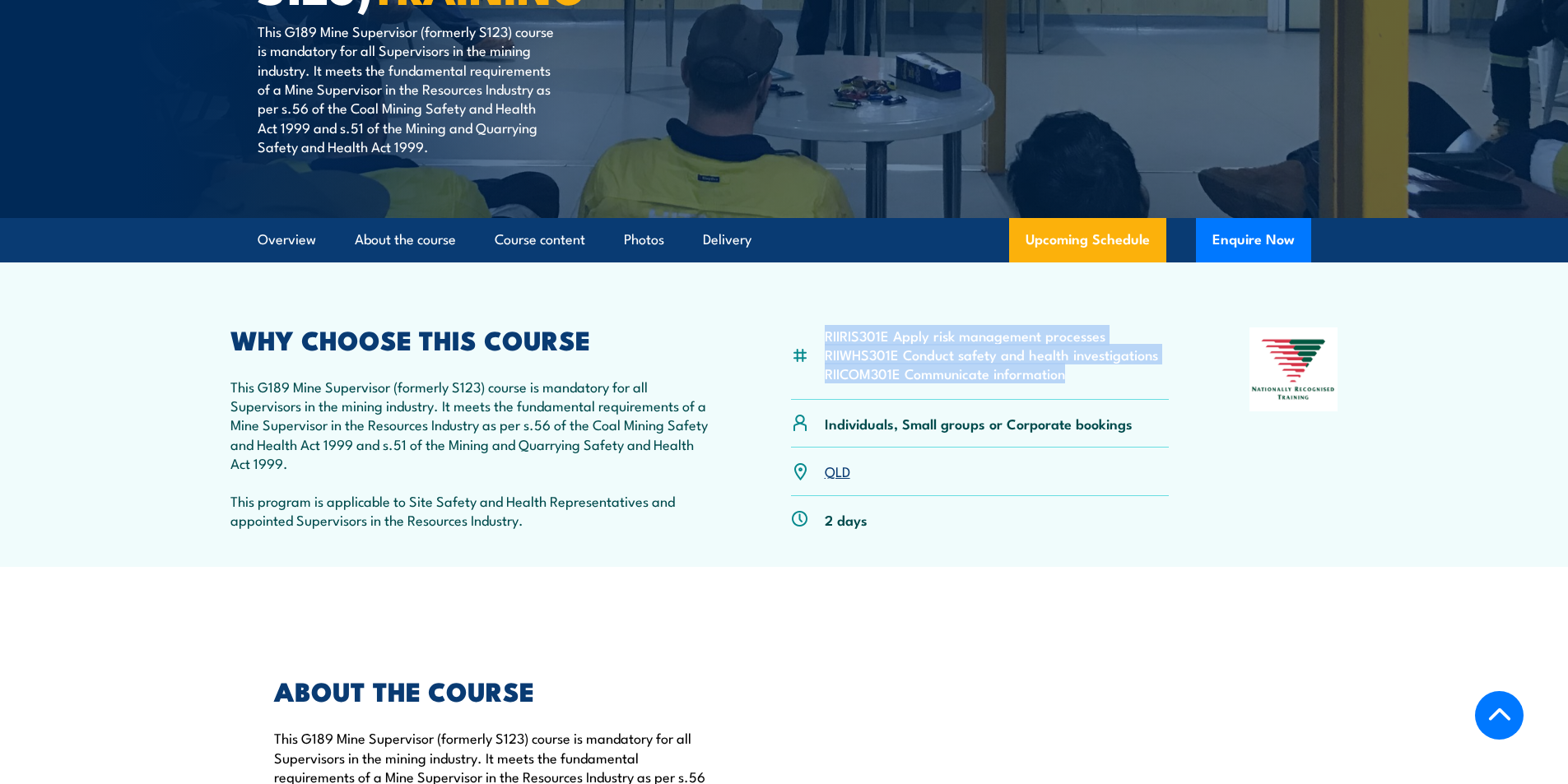
drag, startPoint x: 826, startPoint y: 333, endPoint x: 1091, endPoint y: 380, distance: 269.1
click at [1091, 380] on ul "RIIRIS301E Apply risk management processes RIIWHS301E Conduct safety and health…" at bounding box center [992, 354] width 333 height 57
copy ul "RIIRIS301E Apply risk management processes RIIWHS301E Conduct safety and health…"
drag, startPoint x: 1248, startPoint y: 524, endPoint x: 1205, endPoint y: 498, distance: 50.2
click at [1249, 523] on div at bounding box center [1294, 437] width 89 height 221
